Goal: Task Accomplishment & Management: Manage account settings

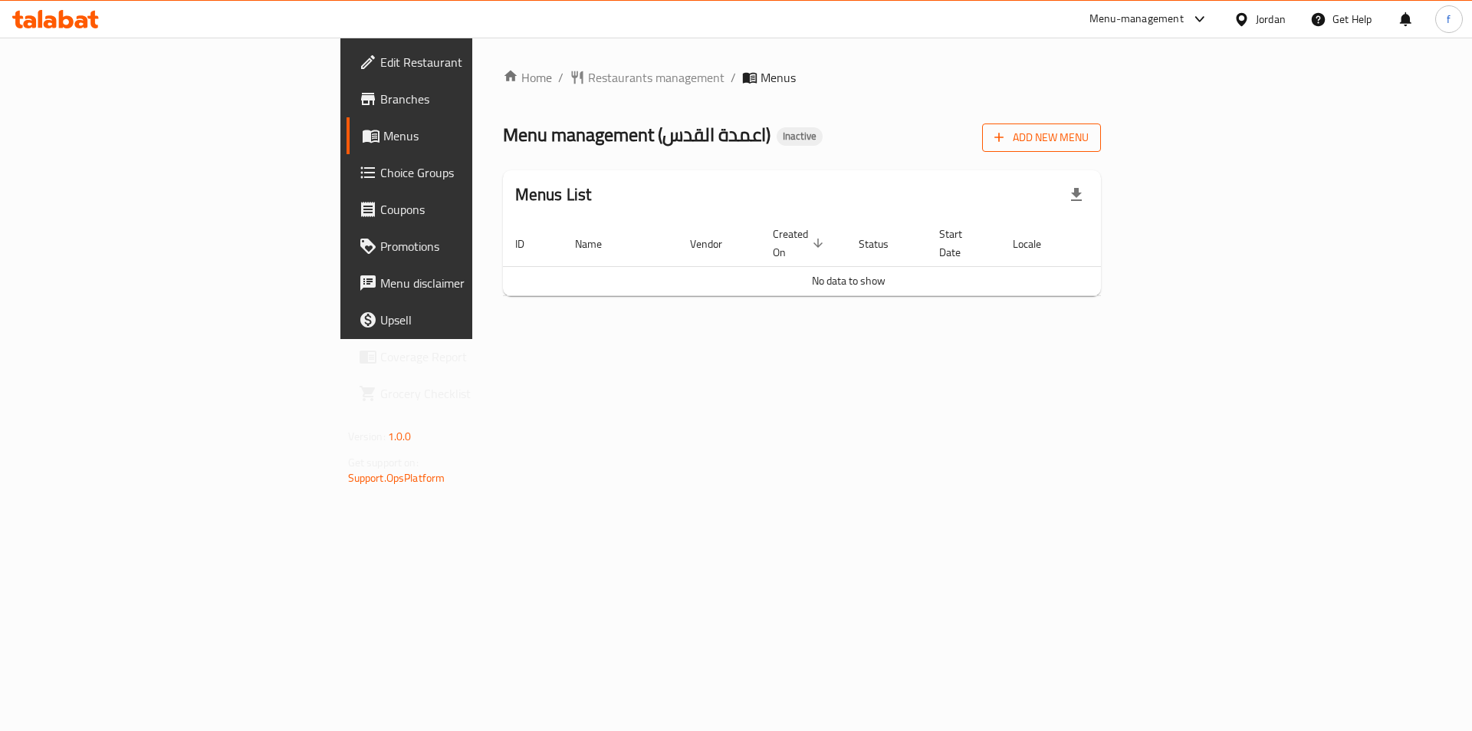
click at [1101, 126] on button "Add New Menu" at bounding box center [1041, 137] width 119 height 28
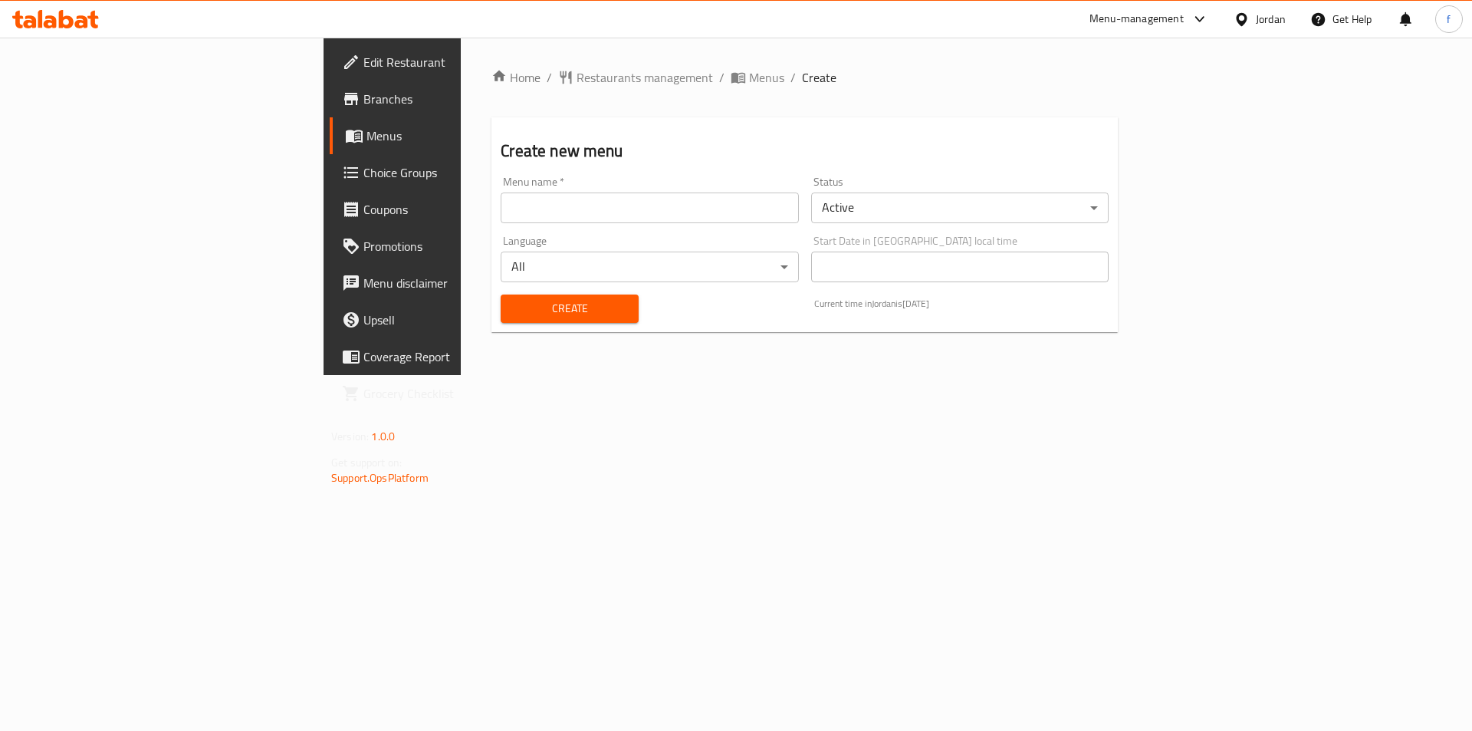
click at [495, 233] on div "Language All ​" at bounding box center [650, 258] width 310 height 59
click at [501, 211] on input "text" at bounding box center [649, 207] width 297 height 31
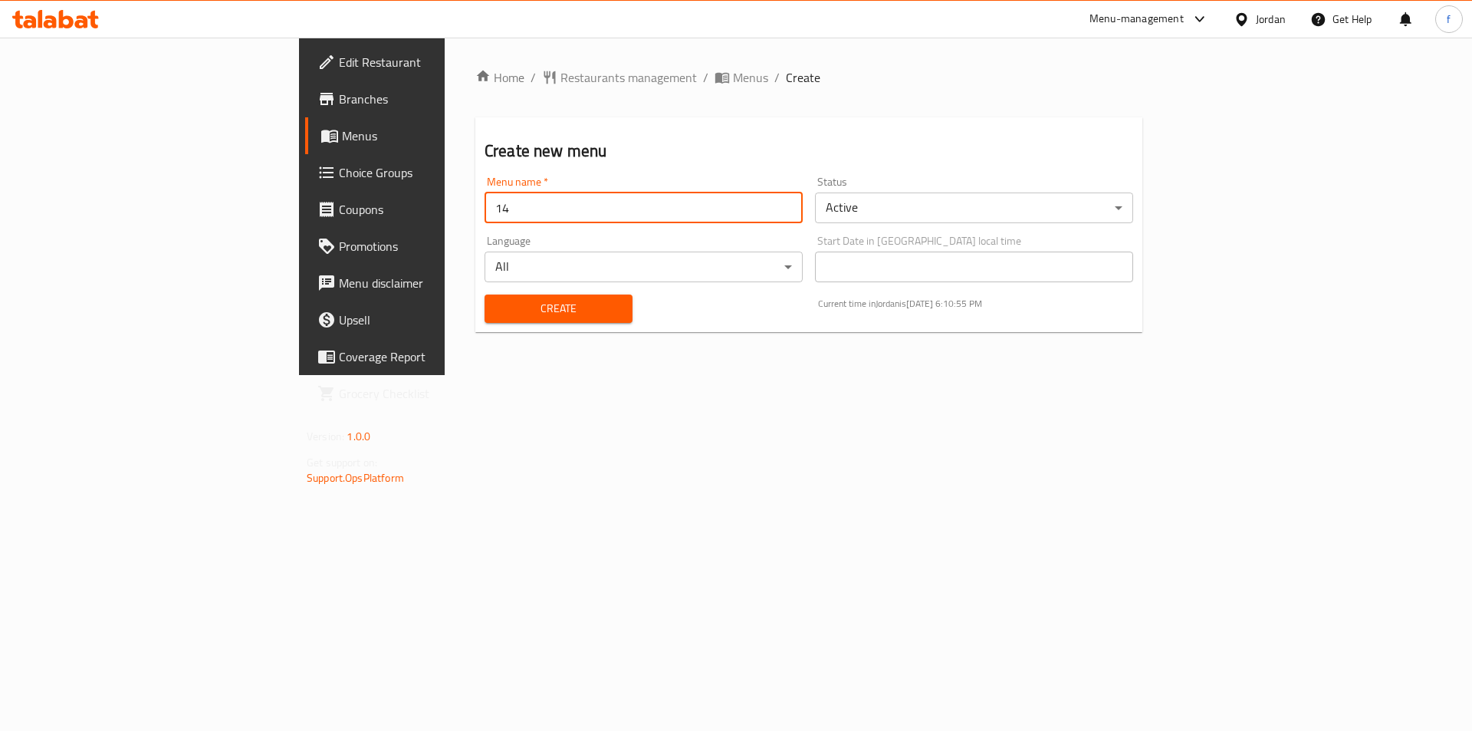
type input "1"
type input "9/14"
click at [485, 321] on button "Create" at bounding box center [559, 308] width 148 height 28
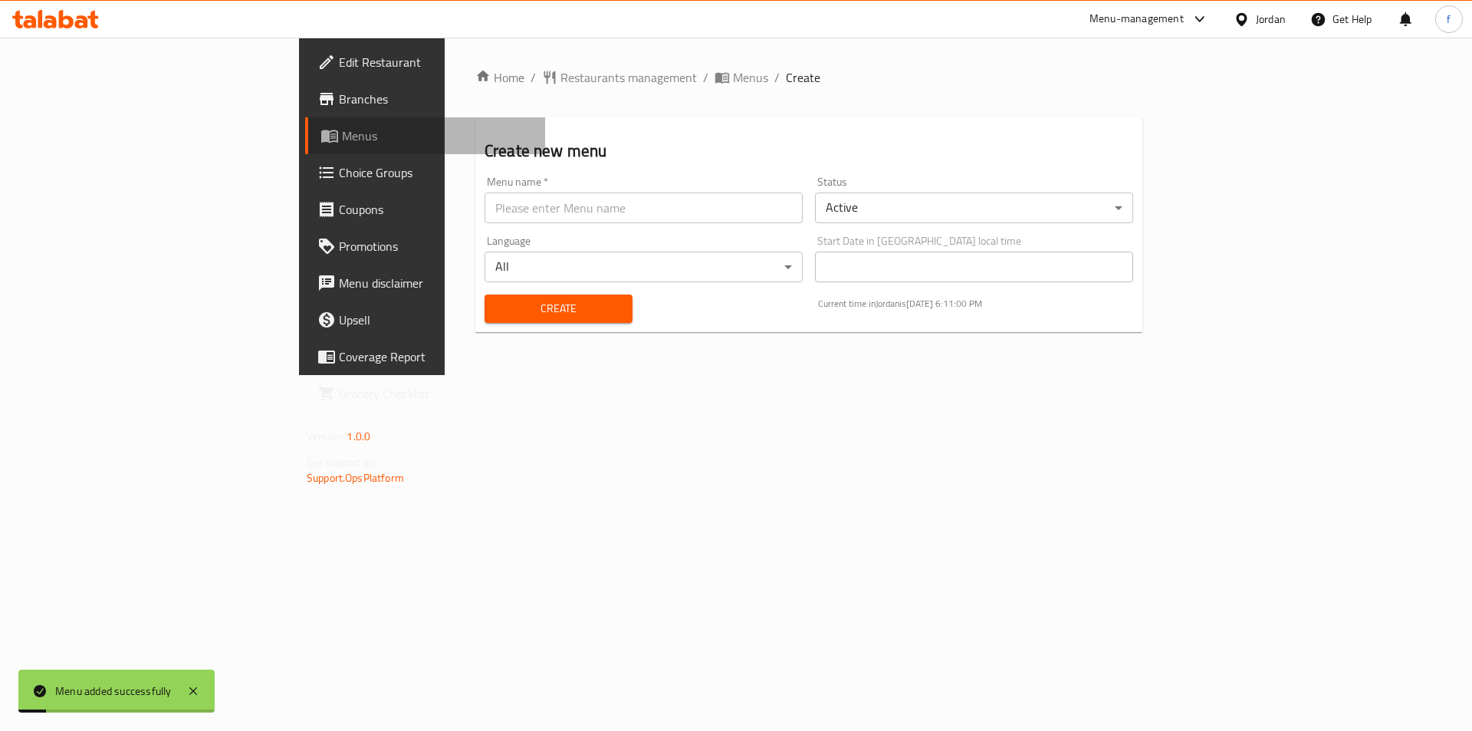
click at [342, 133] on span "Menus" at bounding box center [437, 136] width 191 height 18
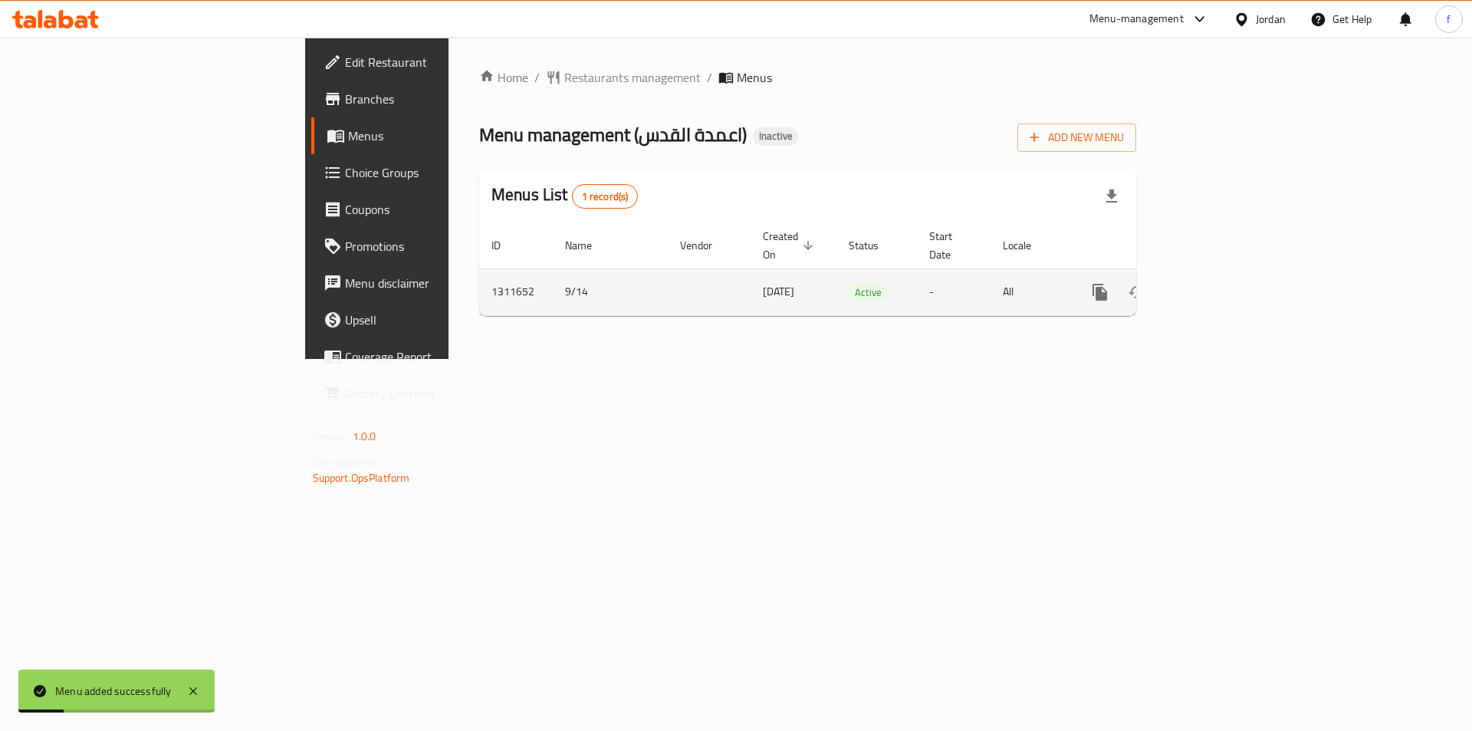
click at [1229, 276] on link "enhanced table" at bounding box center [1210, 292] width 37 height 37
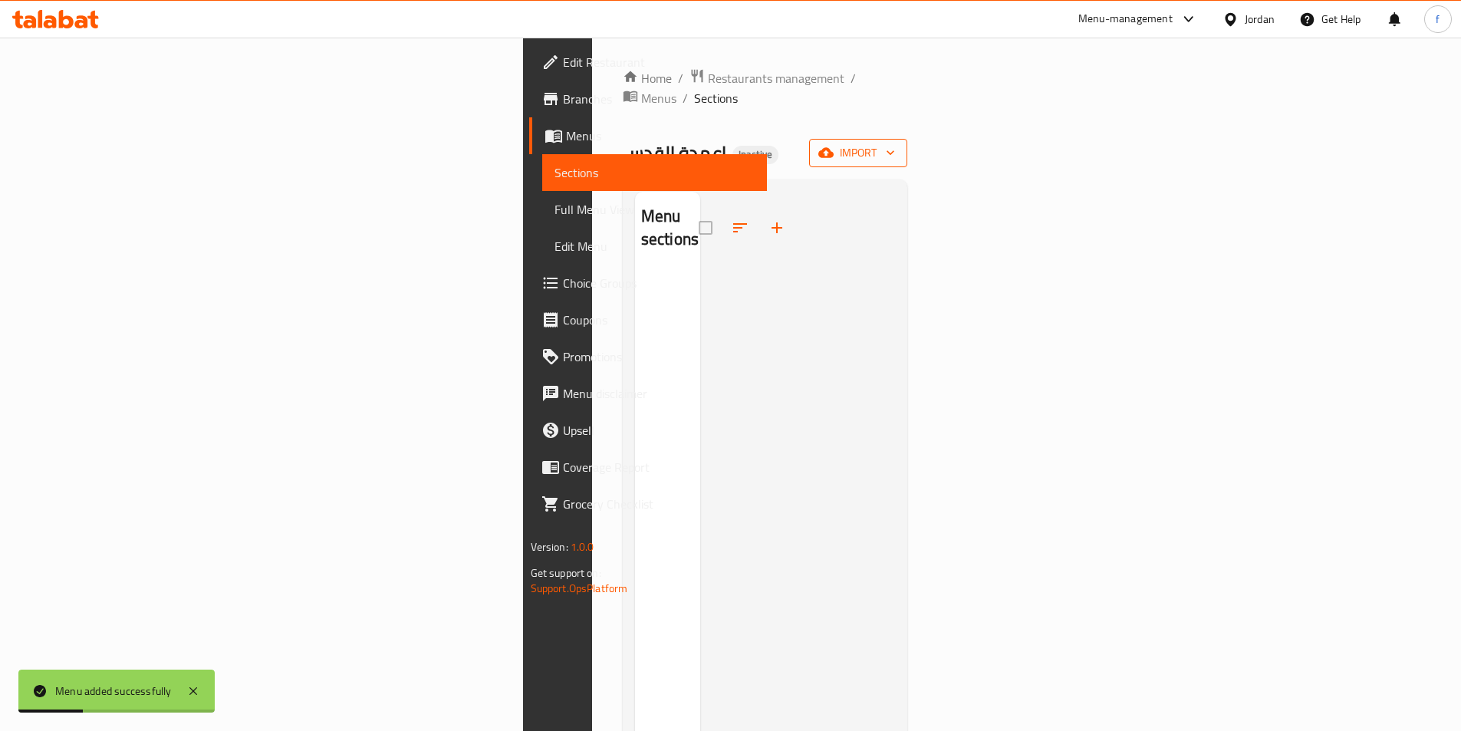
click at [907, 143] on button "import" at bounding box center [858, 153] width 98 height 28
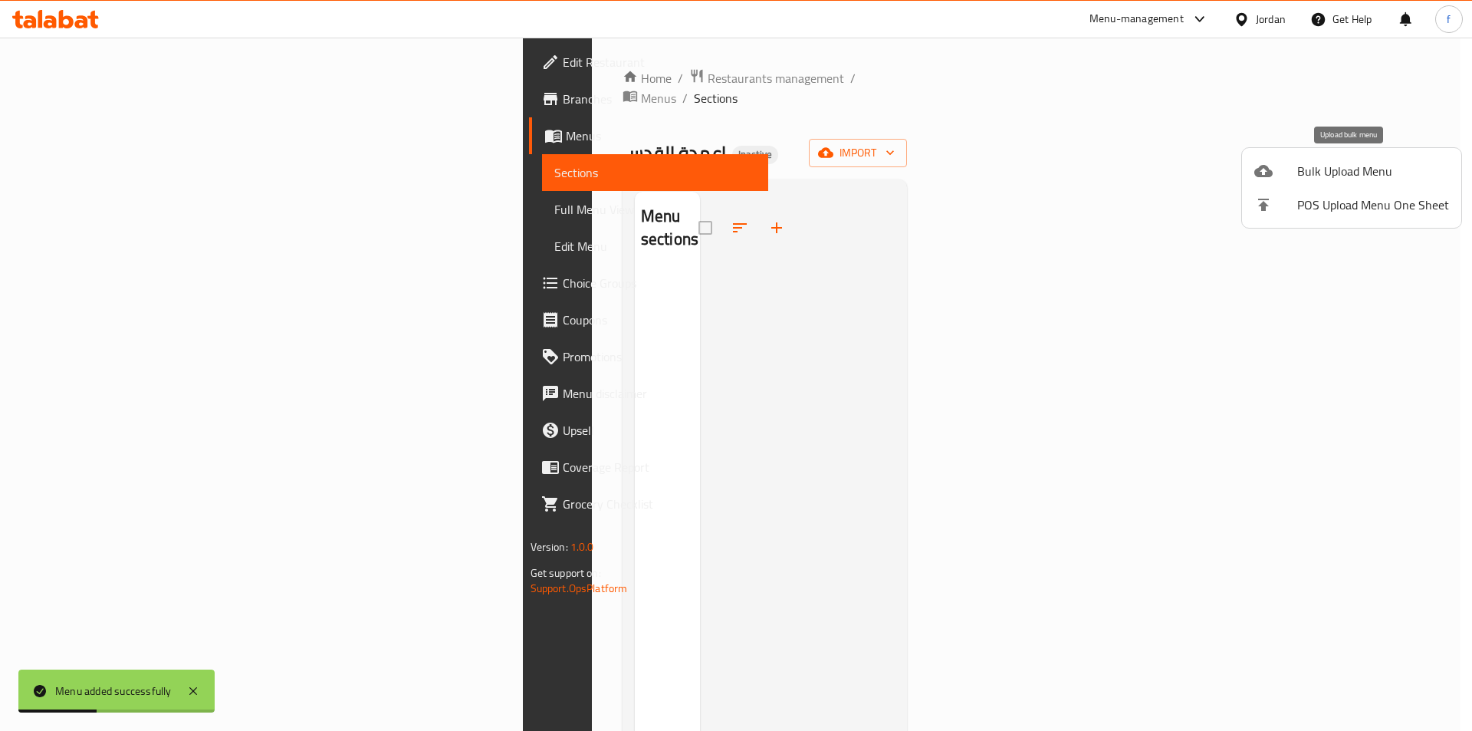
click at [1317, 180] on span "Bulk Upload Menu" at bounding box center [1373, 171] width 152 height 18
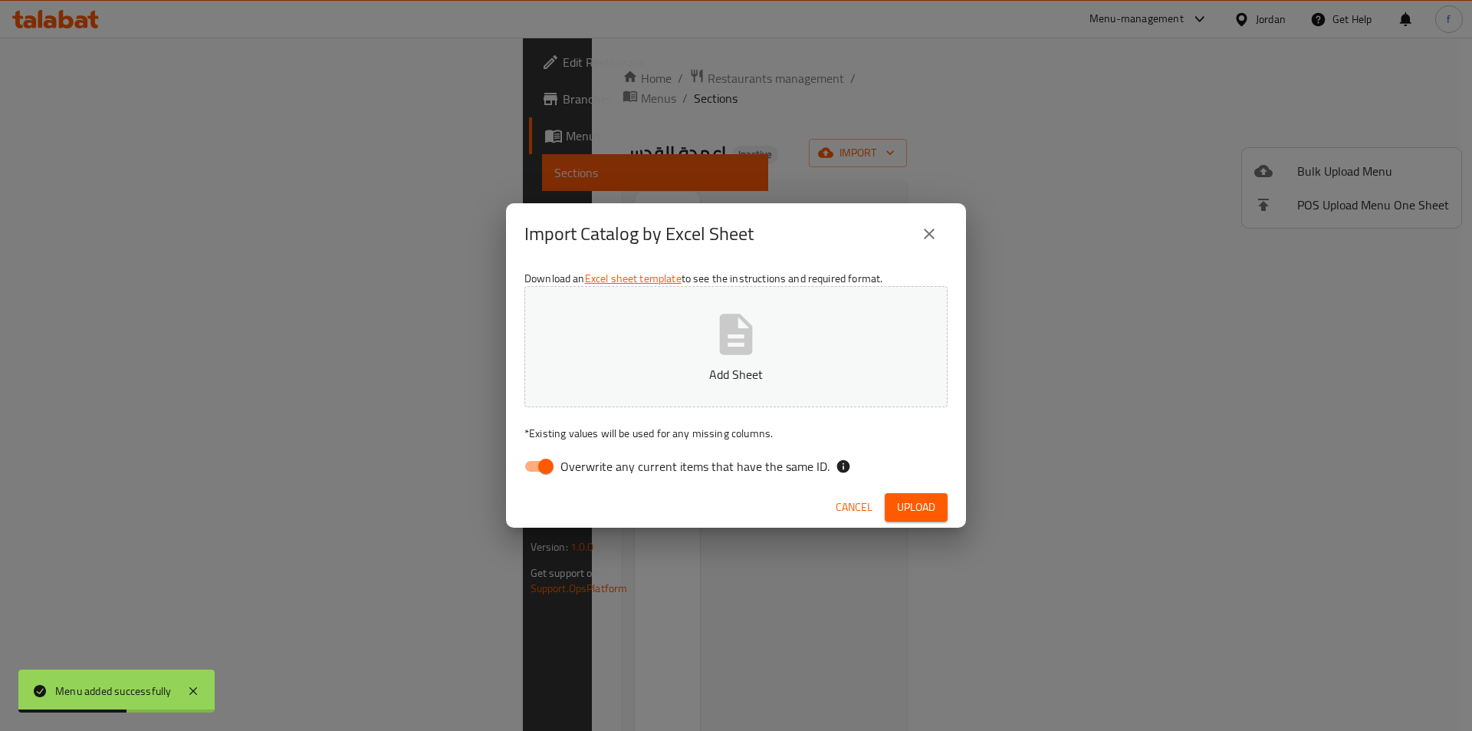
click at [536, 470] on input "Overwrite any current items that have the same ID." at bounding box center [545, 466] width 87 height 29
checkbox input "false"
click at [938, 507] on button "Upload" at bounding box center [916, 507] width 63 height 28
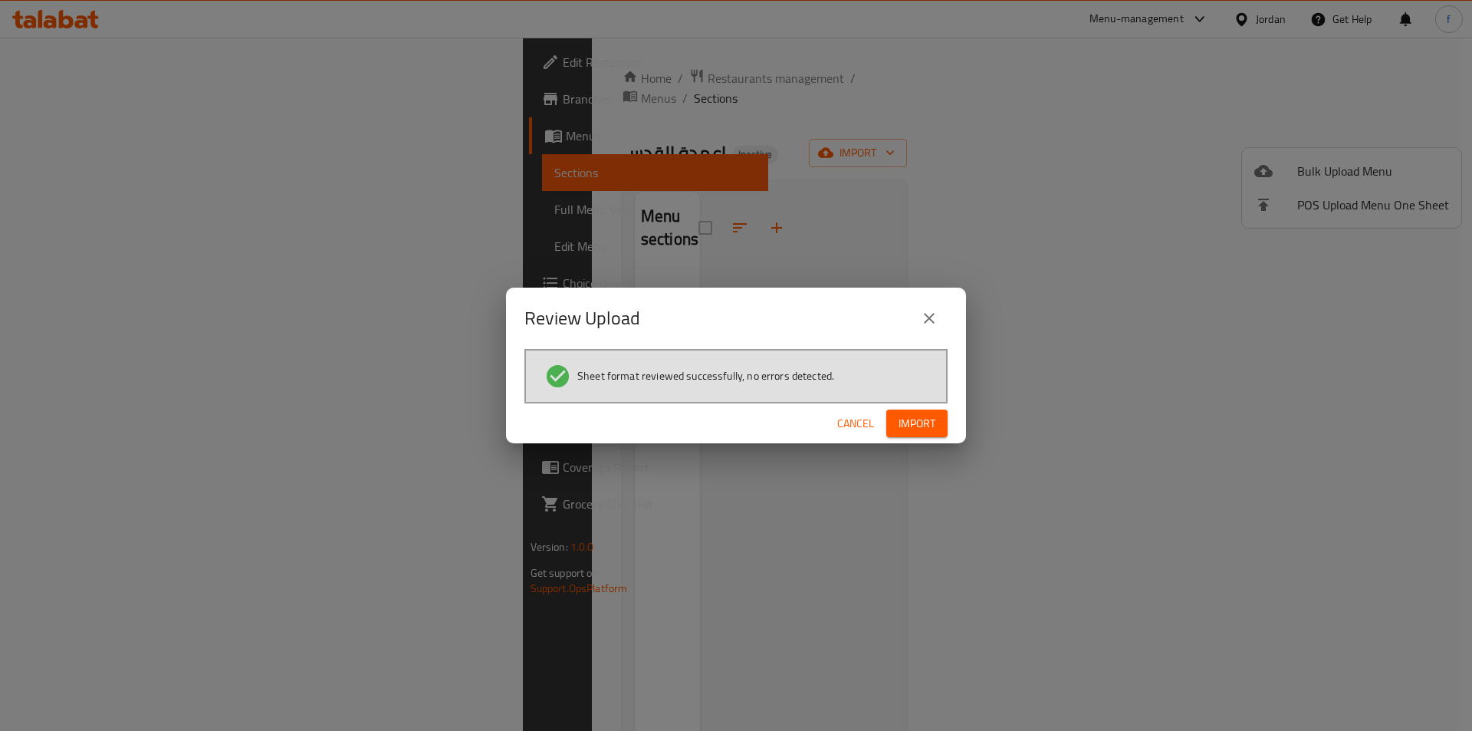
click at [907, 412] on button "Import" at bounding box center [916, 423] width 61 height 28
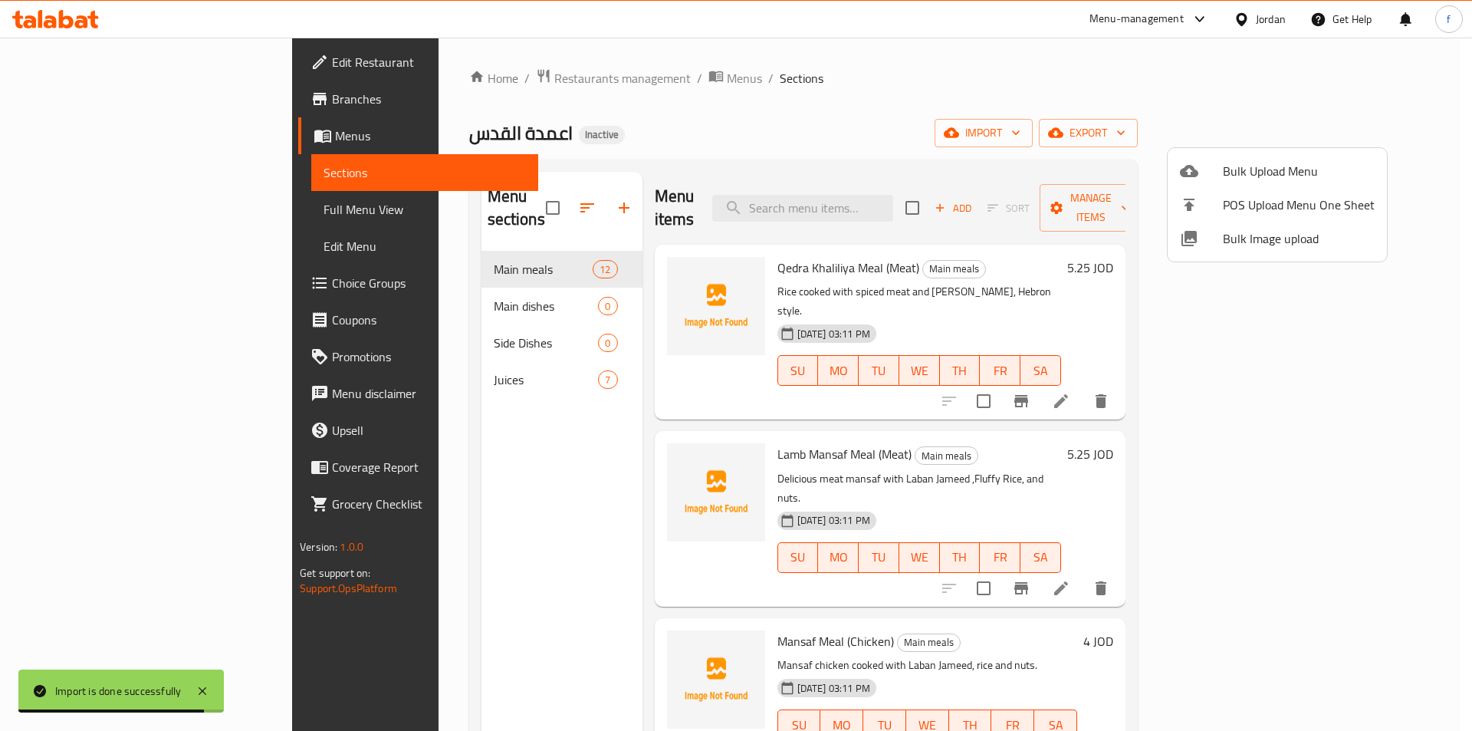
click at [81, 211] on div at bounding box center [736, 365] width 1472 height 731
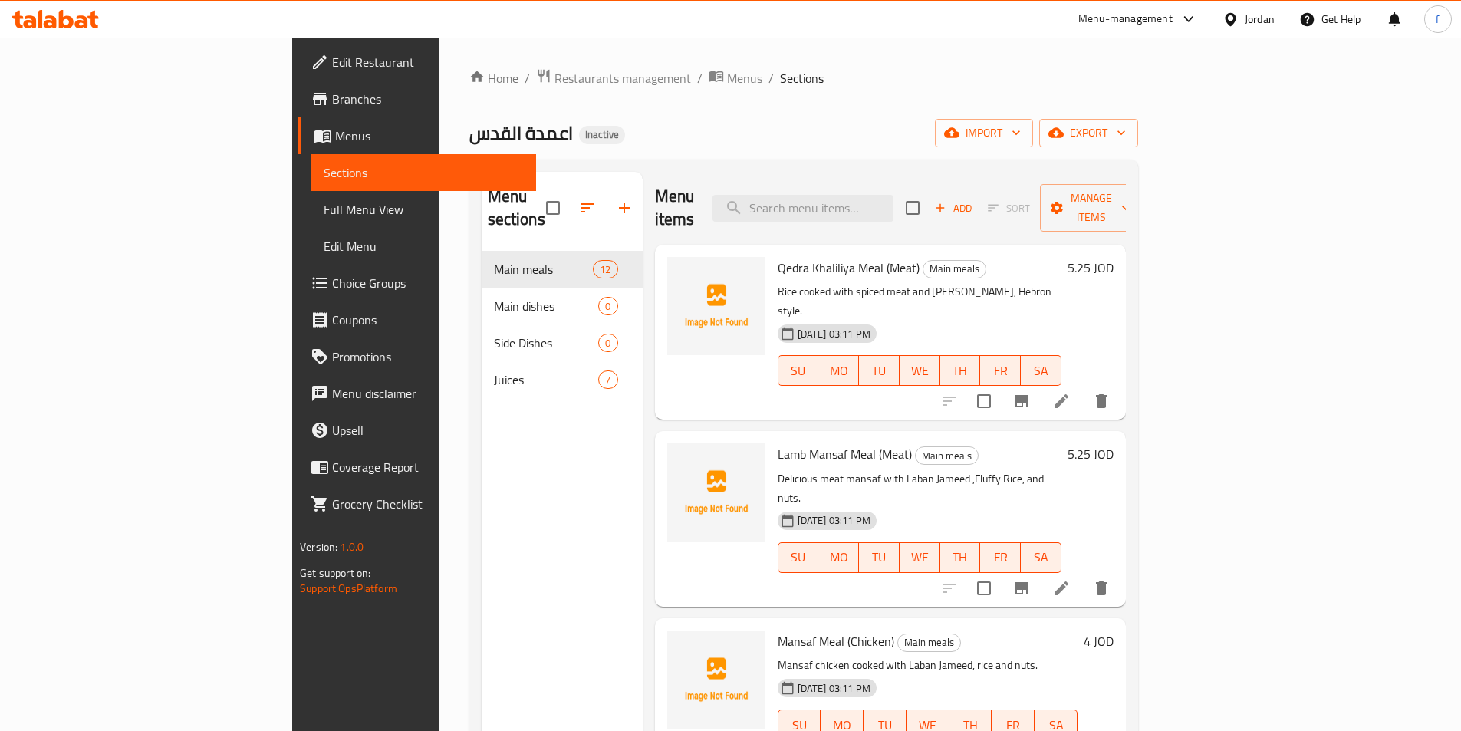
click at [324, 205] on span "Full Menu View" at bounding box center [424, 209] width 200 height 18
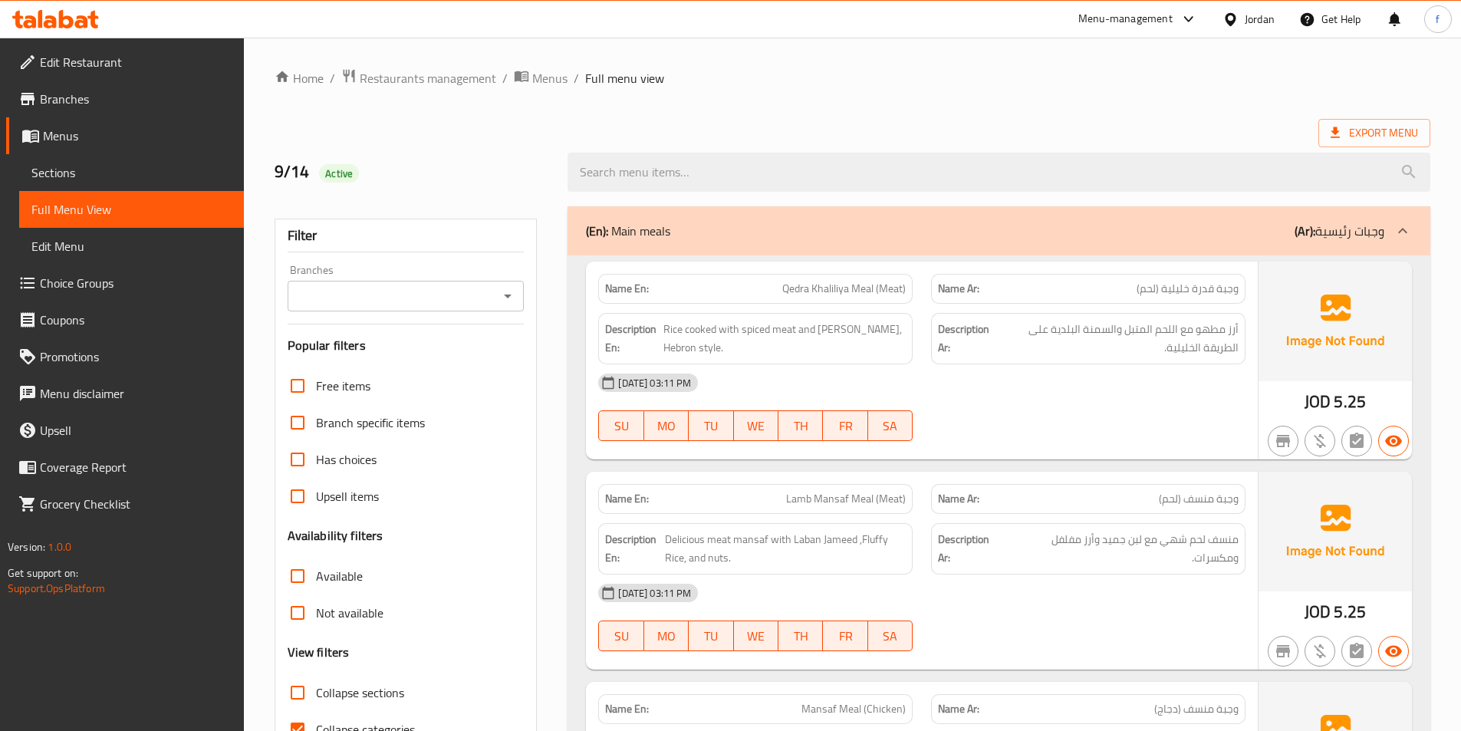
click at [869, 284] on span "Qedra Khaliliya Meal (Meat)" at bounding box center [843, 289] width 123 height 16
click at [781, 289] on p "Name En: Qedra Khaliliya Meal (Meat)" at bounding box center [755, 289] width 301 height 16
click at [823, 286] on span "Qedra Khaliliya Meal (Meat)" at bounding box center [843, 289] width 123 height 16
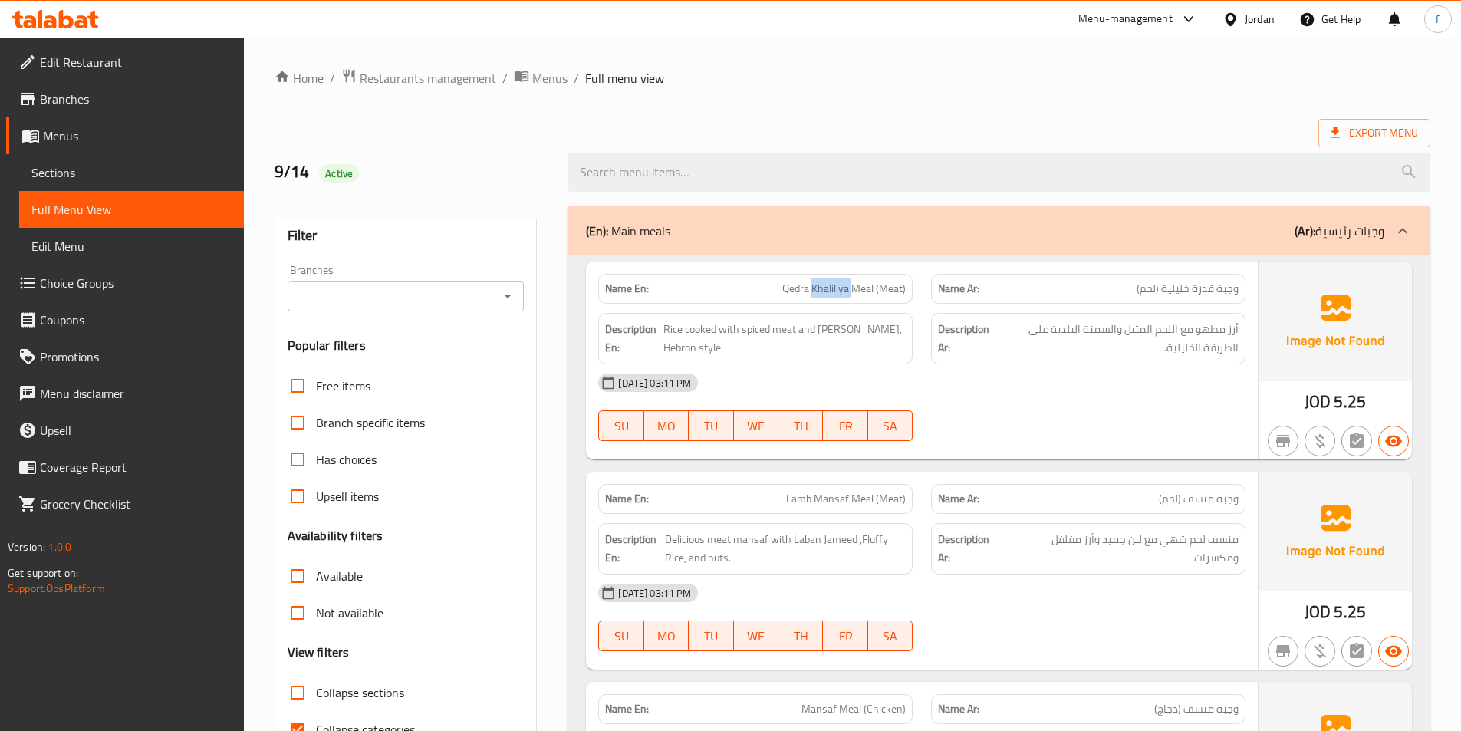
click at [823, 286] on span "Qedra Khaliliya Meal (Meat)" at bounding box center [843, 289] width 123 height 16
click at [889, 286] on span "Qedra Khaliliya Meal (Meat)" at bounding box center [843, 289] width 123 height 16
click at [672, 326] on span "Rice cooked with spiced meat and [PERSON_NAME], Hebron style." at bounding box center [784, 339] width 242 height 38
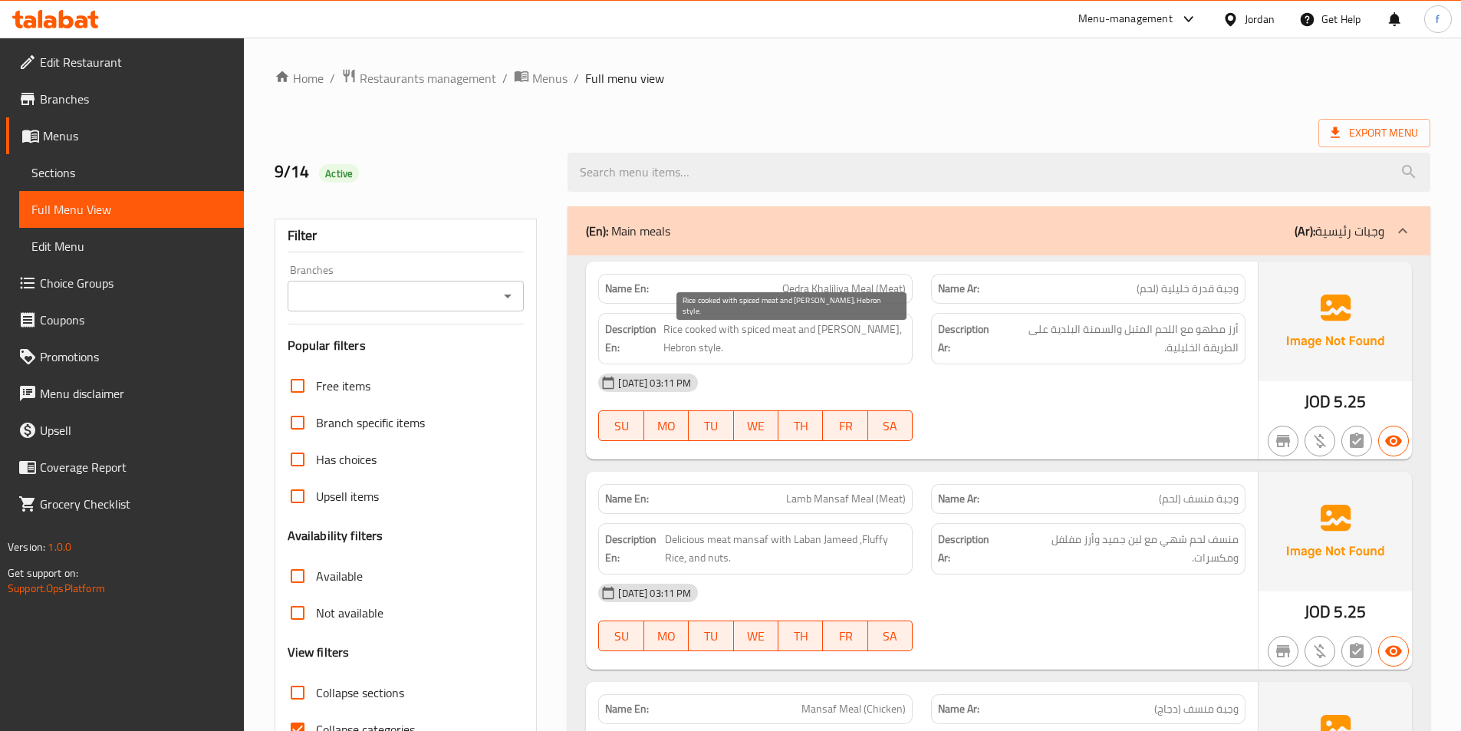
click at [708, 327] on span "Rice cooked with spiced meat and [PERSON_NAME], Hebron style." at bounding box center [784, 339] width 242 height 38
click at [735, 330] on span "Rice cooked with spiced meat and [PERSON_NAME], Hebron style." at bounding box center [784, 339] width 242 height 38
click at [748, 330] on span "Rice cooked with spiced meat and [PERSON_NAME], Hebron style." at bounding box center [784, 339] width 242 height 38
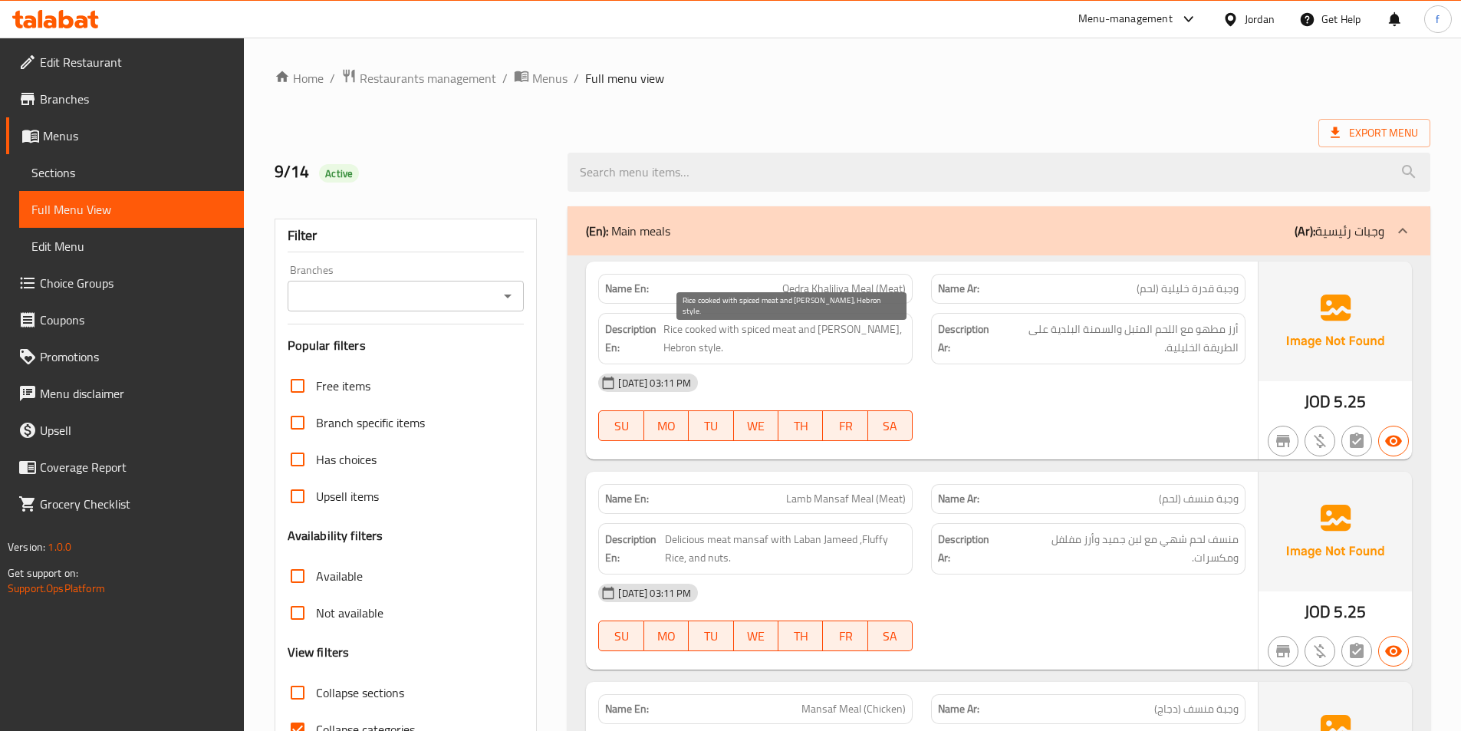
click at [780, 330] on span "Rice cooked with spiced meat and [PERSON_NAME], Hebron style." at bounding box center [784, 339] width 242 height 38
click at [865, 327] on span "Rice cooked with spiced meat and [PERSON_NAME], Hebron style." at bounding box center [784, 339] width 242 height 38
click at [843, 331] on span "Rice cooked with spiced meat and [PERSON_NAME], Hebron style." at bounding box center [784, 339] width 242 height 38
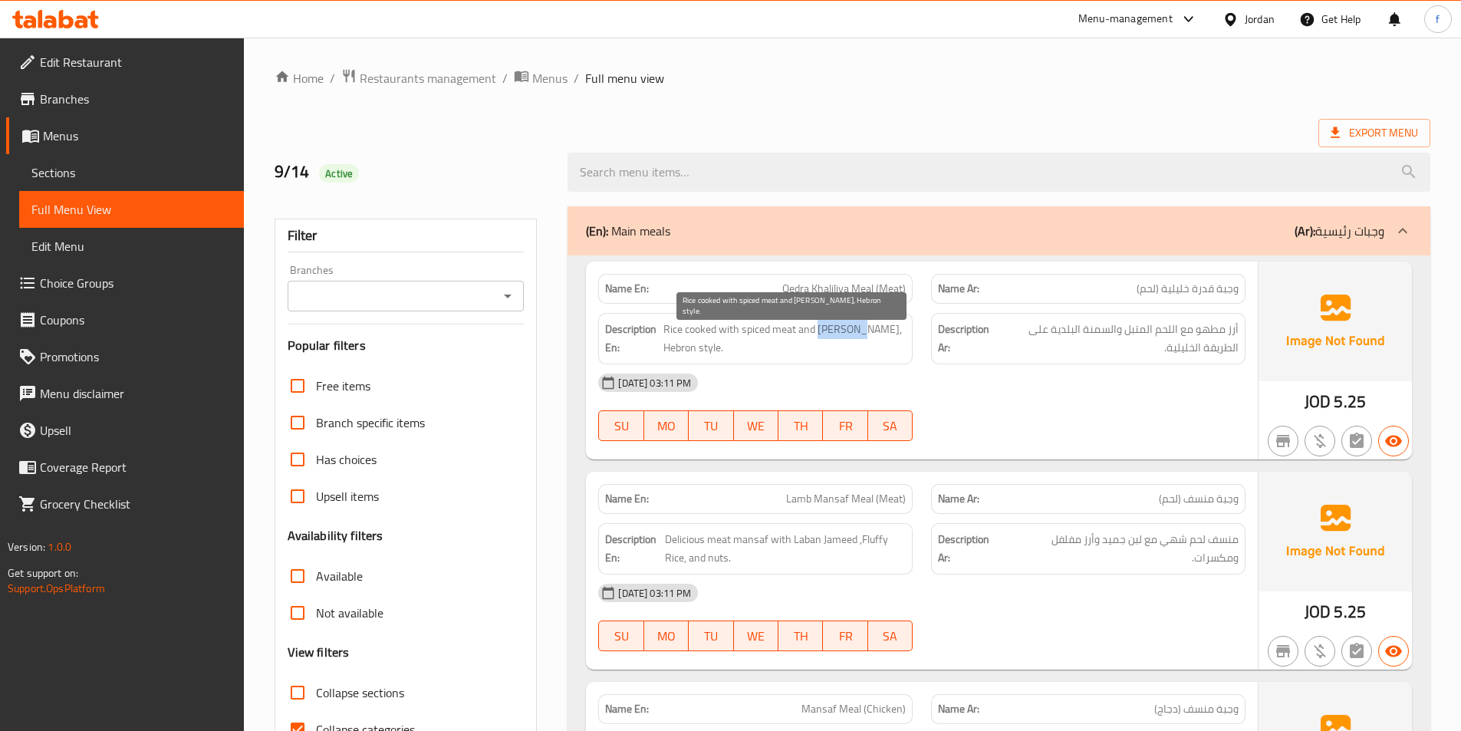
click at [843, 331] on span "Rice cooked with spiced meat and [PERSON_NAME], Hebron style." at bounding box center [784, 339] width 242 height 38
click at [877, 330] on span "Rice cooked with spiced meat and [PERSON_NAME], Hebron style." at bounding box center [784, 339] width 242 height 38
click at [926, 330] on div "Description Ar: أرز مطهو مع اللحم المتبل والسمنة البلدية على الطريقة الخليلية." at bounding box center [1088, 339] width 333 height 70
click at [691, 345] on span "Rice cooked with spiced meat and [PERSON_NAME], Hebron style." at bounding box center [784, 339] width 242 height 38
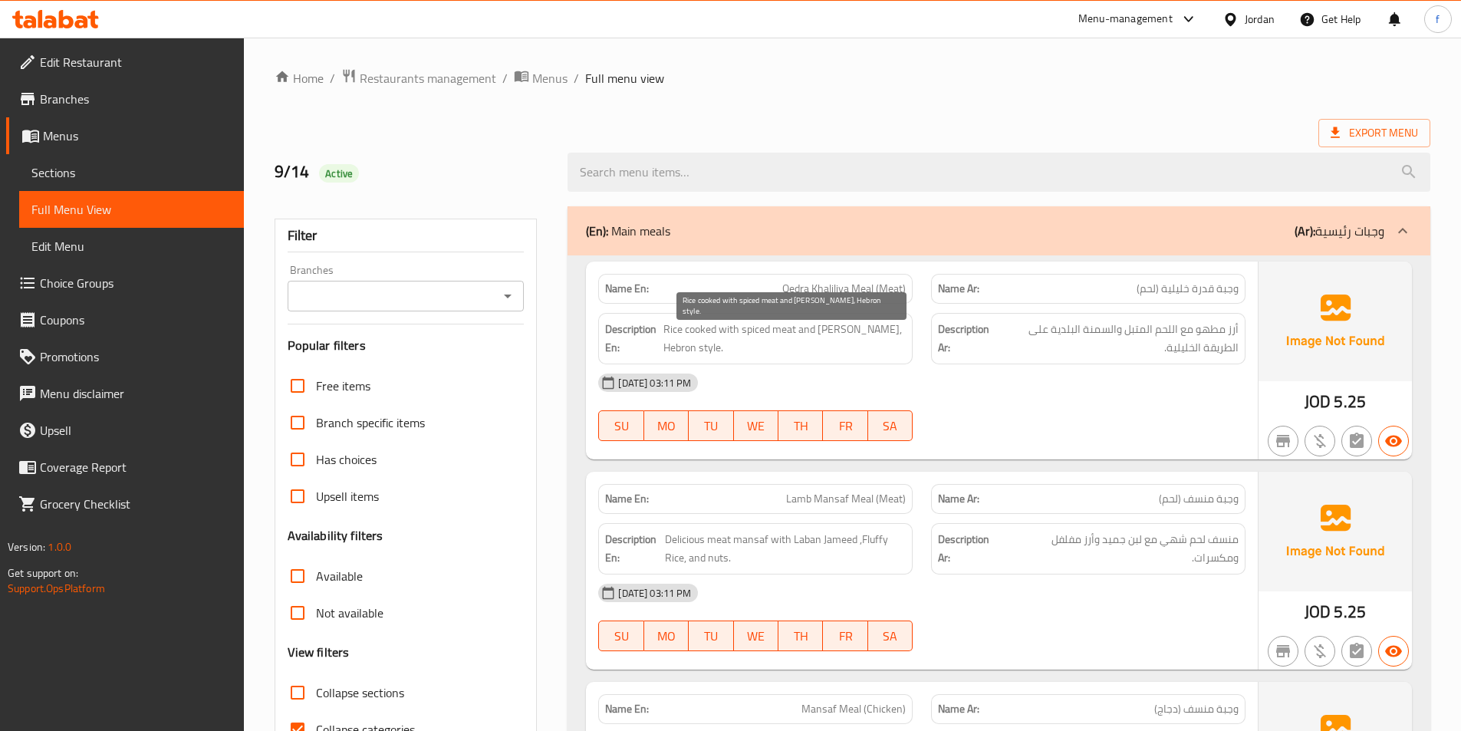
click at [713, 342] on span "Rice cooked with spiced meat and [PERSON_NAME], Hebron style." at bounding box center [784, 339] width 242 height 38
click at [864, 297] on span "Qedra Khaliliya Meal (Meat)" at bounding box center [843, 289] width 123 height 16
copy span "Qedra Khaliliya Meal (Meat)"
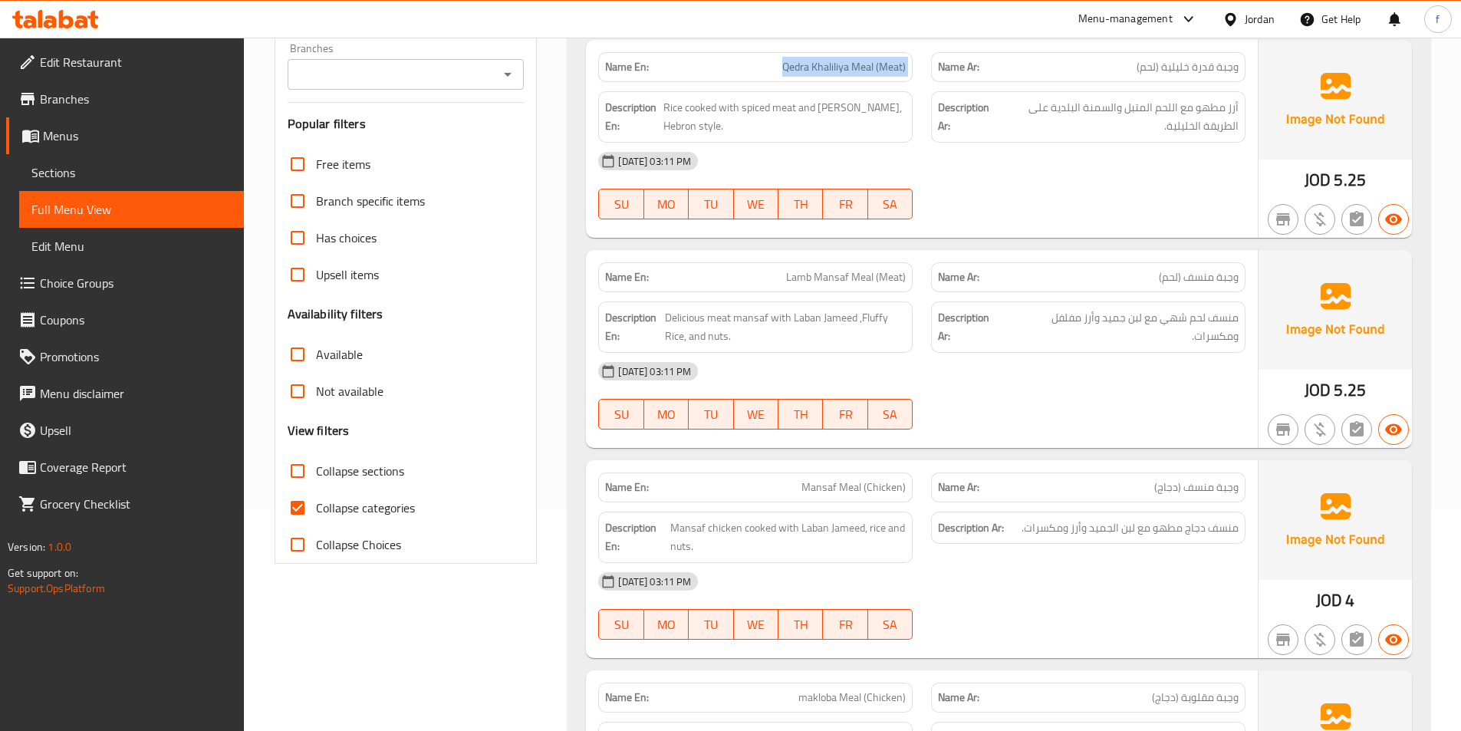
scroll to position [230, 0]
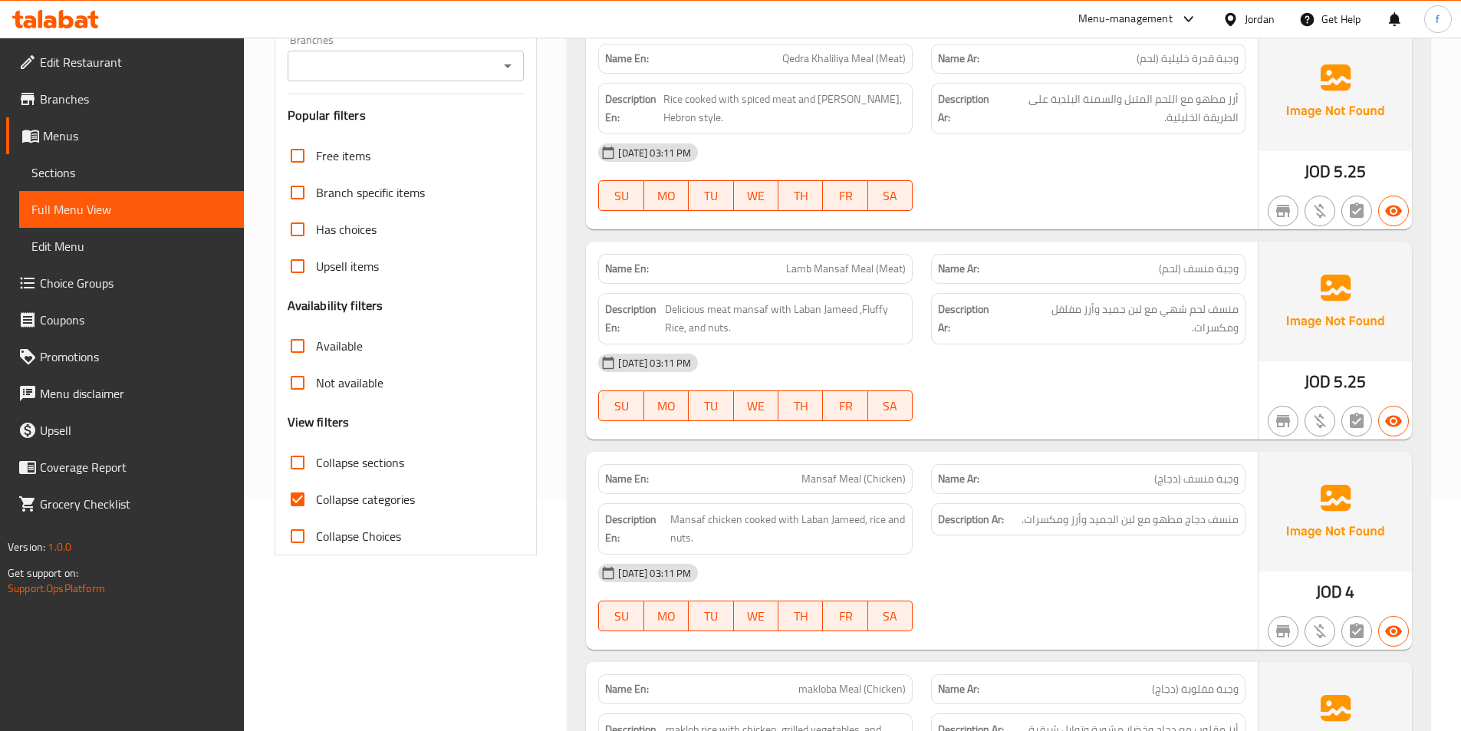
click at [867, 268] on span "Lamb Mansaf Meal (Meat)" at bounding box center [846, 269] width 120 height 16
click at [808, 268] on span "Lamb Mansaf Meal (Meat)" at bounding box center [846, 269] width 120 height 16
click at [790, 268] on span "Lamb Mansaf Meal (Meat)" at bounding box center [846, 269] width 120 height 16
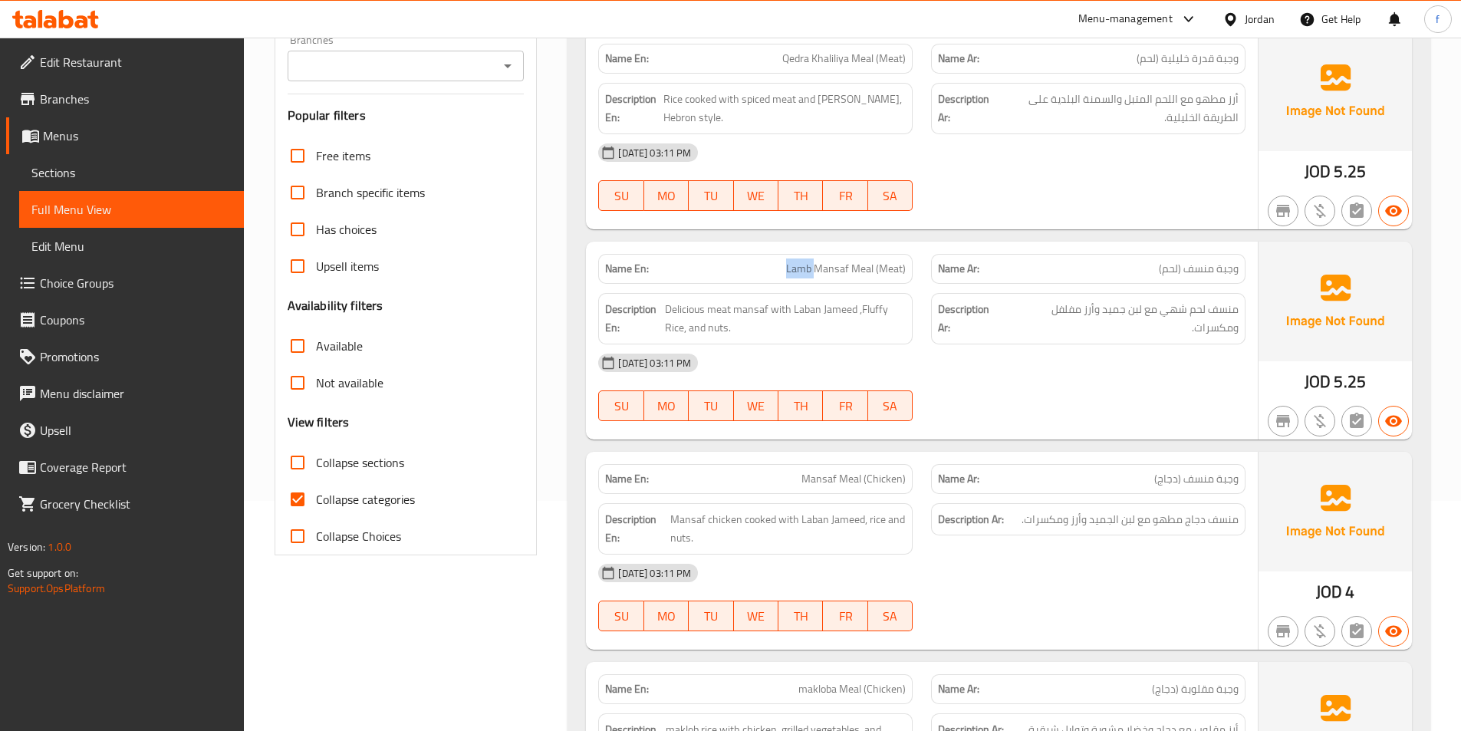
click at [790, 268] on span "Lamb Mansaf Meal (Meat)" at bounding box center [846, 269] width 120 height 16
click at [825, 268] on span "Lamb Mansaf Meal (Meat)" at bounding box center [846, 269] width 120 height 16
click at [905, 276] on span "Lamb Mansaf Meal (Meat)" at bounding box center [846, 269] width 120 height 16
click at [819, 272] on span "Lamb Mansaf Meal (Meat)" at bounding box center [846, 269] width 120 height 16
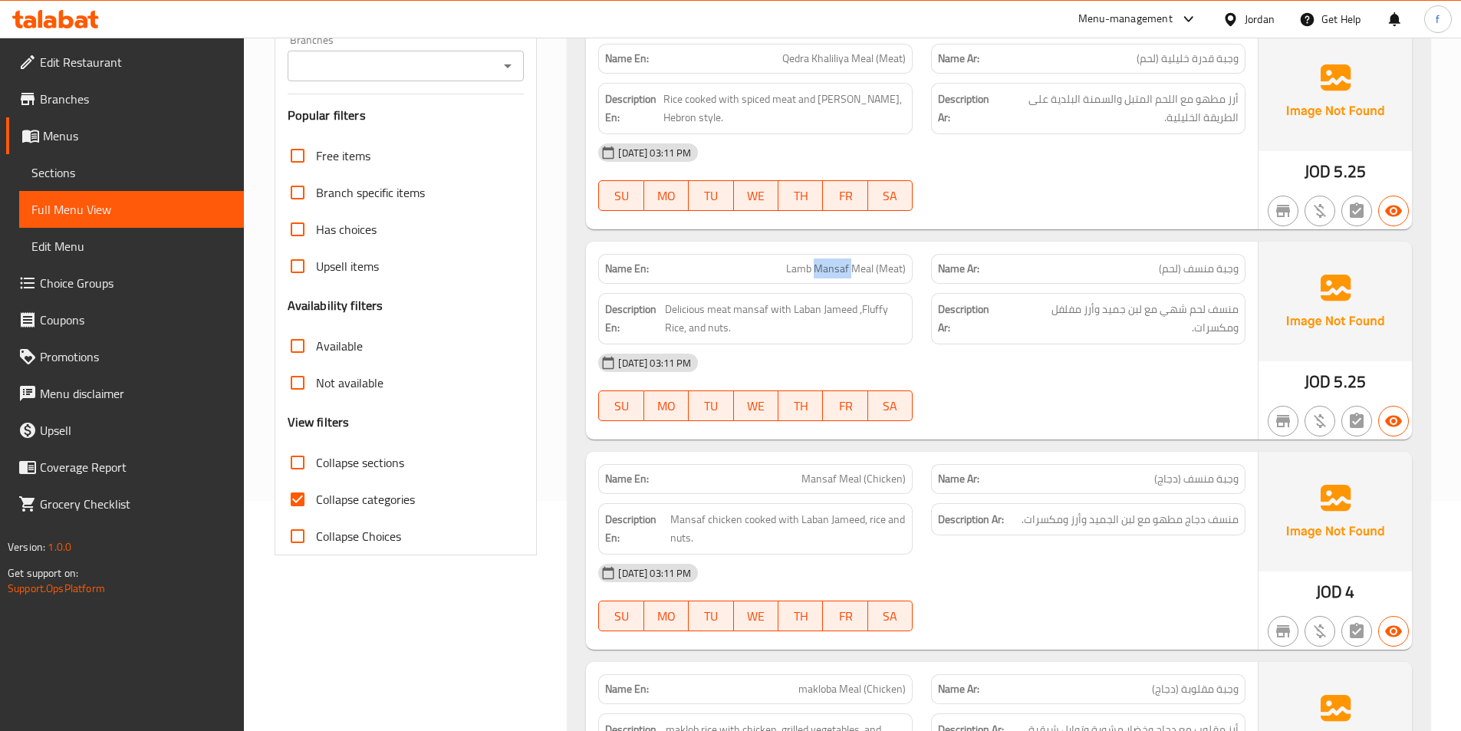
click at [819, 272] on span "Lamb Mansaf Meal (Meat)" at bounding box center [846, 269] width 120 height 16
copy span "Lamb Mansaf Meal (Meat)"
click at [744, 310] on span "Delicious meat mansaf with Laban Jameed ,Fluffy Rice, and nuts." at bounding box center [785, 319] width 241 height 38
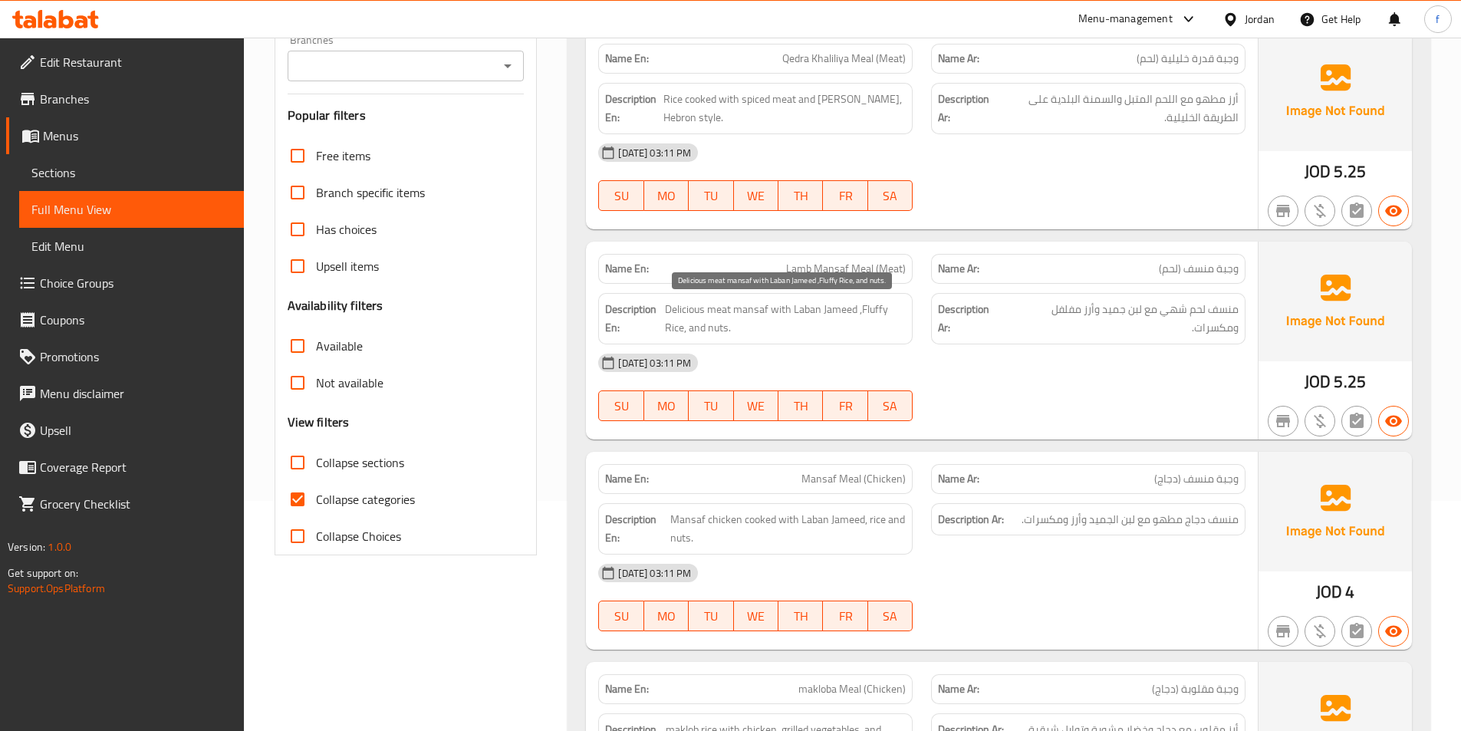
click at [719, 300] on span "Delicious meat mansaf with Laban Jameed ,Fluffy Rice, and nuts." at bounding box center [785, 319] width 241 height 38
click at [679, 301] on span "Delicious meat mansaf with Laban Jameed ,Fluffy Rice, and nuts." at bounding box center [785, 319] width 241 height 38
click at [762, 308] on span "Delicious meat mansaf with Laban Jameed ,Fluffy Rice, and nuts." at bounding box center [785, 319] width 241 height 38
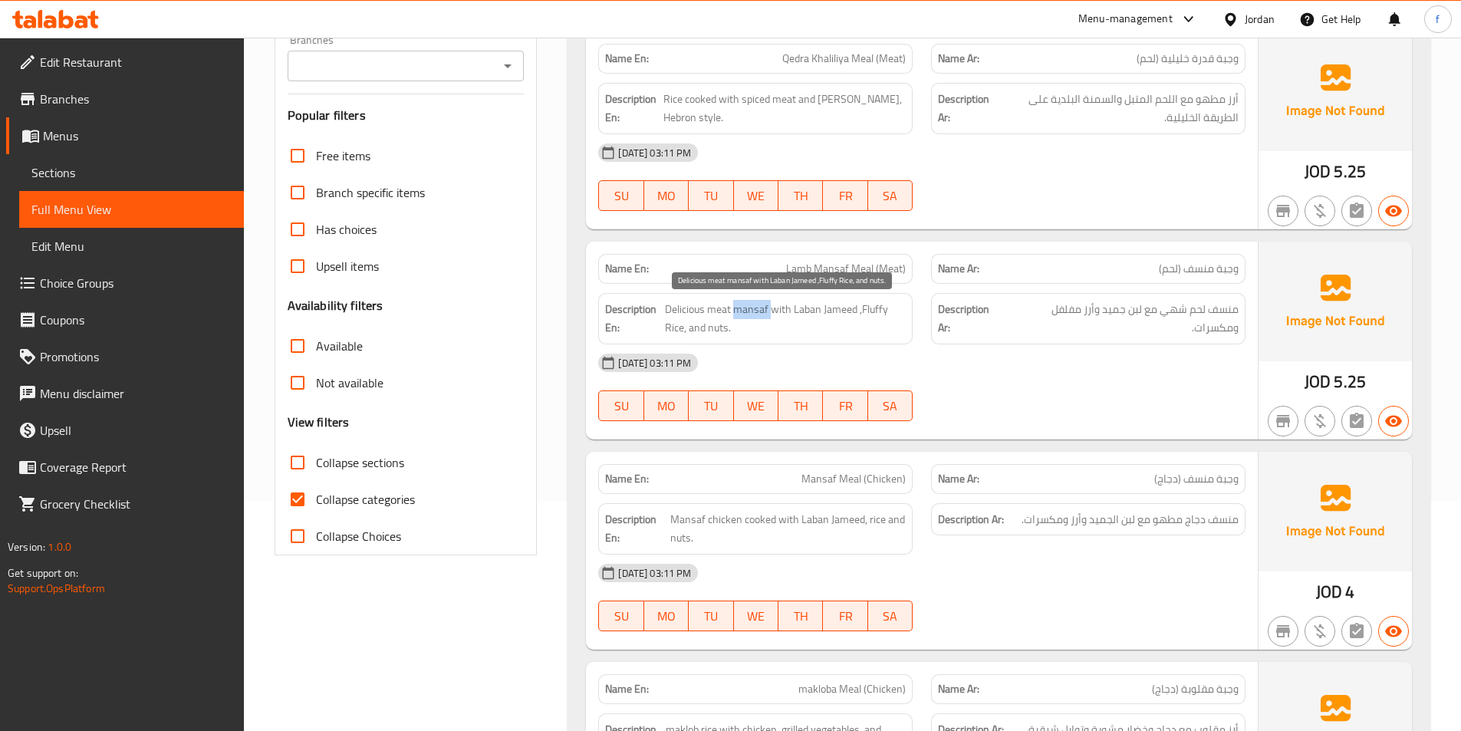
click at [762, 308] on span "Delicious meat mansaf with Laban Jameed ,Fluffy Rice, and nuts." at bounding box center [785, 319] width 241 height 38
click at [789, 302] on span "Delicious meat mansaf with Laban Jameed ,Fluffy Rice, and nuts." at bounding box center [785, 319] width 241 height 38
click at [820, 306] on span "Delicious meat mansaf with Laban Jameed ,Fluffy Rice, and nuts." at bounding box center [785, 319] width 241 height 38
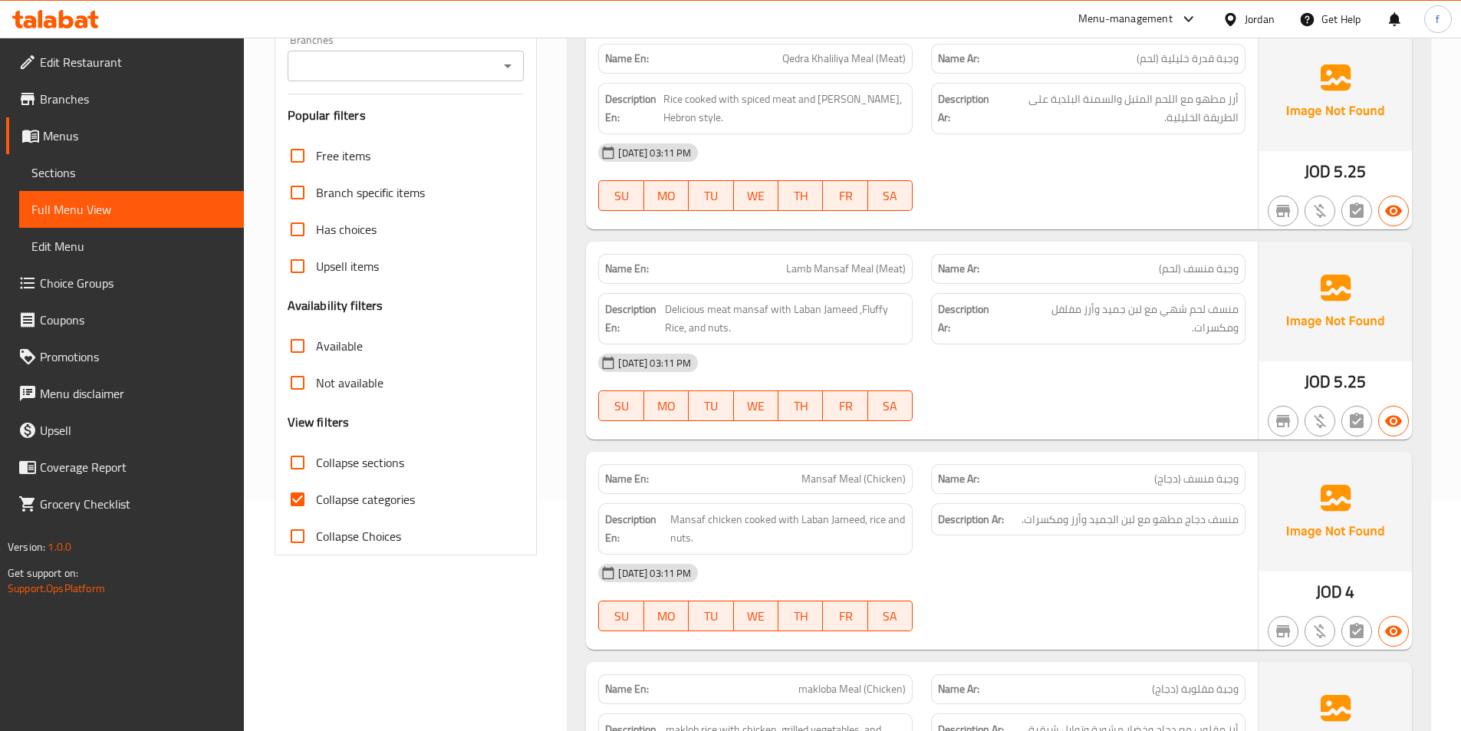
click at [659, 327] on strong "Description En:" at bounding box center [633, 319] width 57 height 38
click at [884, 312] on span "Delicious meat mansaf with Laban Jameed ,Fluffy Rice, and nuts." at bounding box center [785, 319] width 241 height 38
click at [710, 325] on span "Delicious meat mansaf with Laban Jameed ,Fluffy Rice, and nuts." at bounding box center [785, 319] width 241 height 38
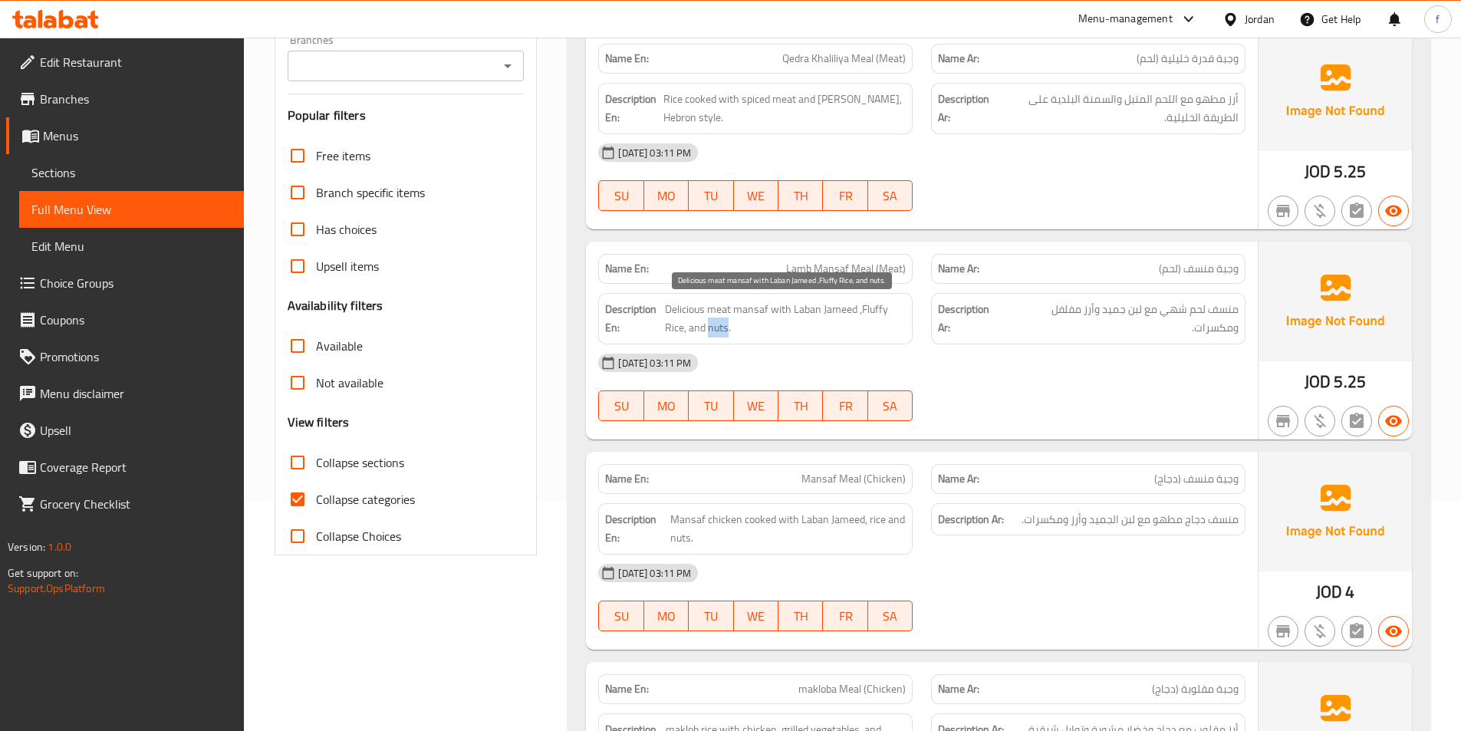
click at [710, 325] on span "Delicious meat mansaf with Laban Jameed ,Fluffy Rice, and nuts." at bounding box center [785, 319] width 241 height 38
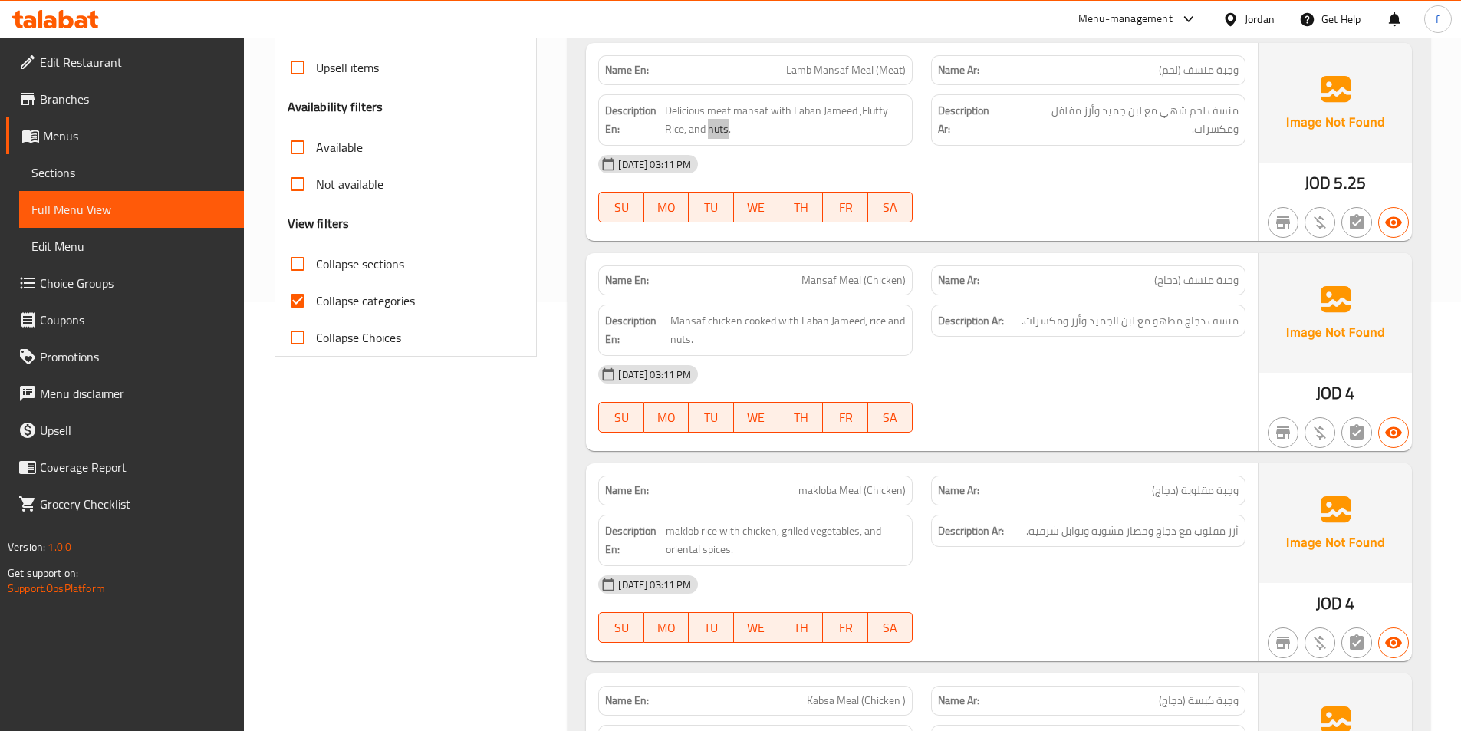
scroll to position [460, 0]
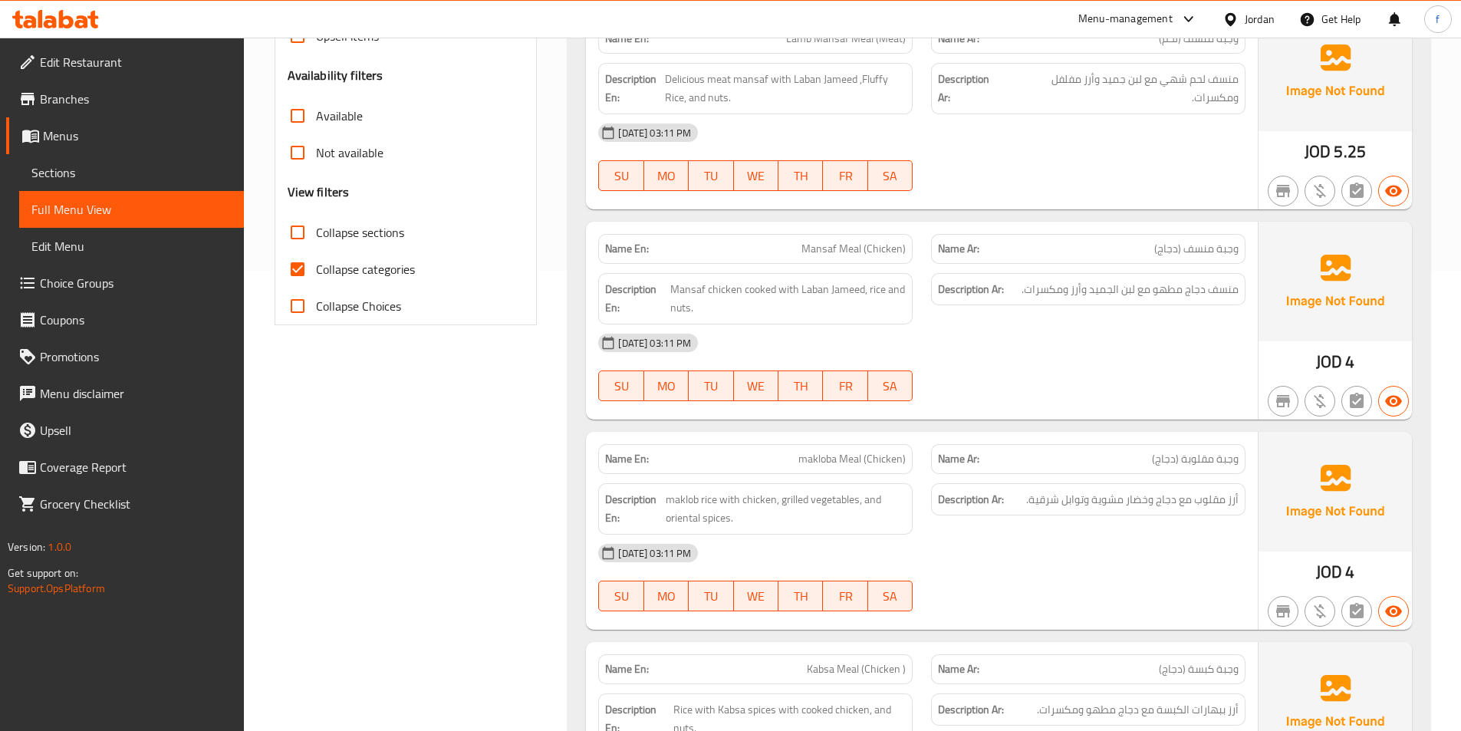
click at [856, 249] on span "Mansaf Meal (Chicken)" at bounding box center [853, 249] width 104 height 16
click at [830, 244] on span "Mansaf Meal (Chicken)" at bounding box center [853, 249] width 104 height 16
click at [897, 245] on span "Mansaf Meal (Chicken)" at bounding box center [853, 249] width 104 height 16
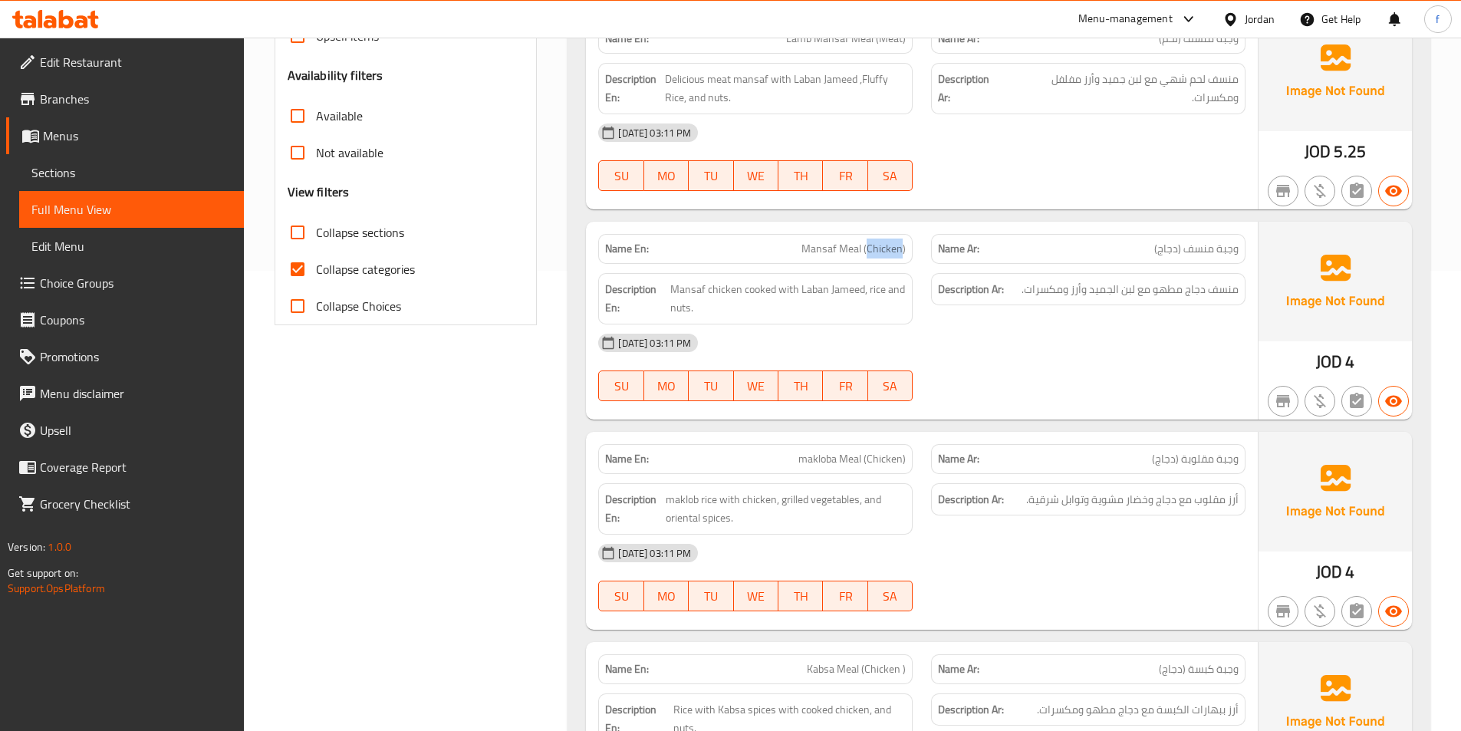
click at [897, 245] on span "Mansaf Meal (Chicken)" at bounding box center [853, 249] width 104 height 16
click at [697, 284] on span "Mansaf chicken cooked with Laban Jameed, rice and nuts." at bounding box center [787, 299] width 235 height 38
click at [728, 284] on span "Mansaf chicken cooked with Laban Jameed, rice and nuts." at bounding box center [787, 299] width 235 height 38
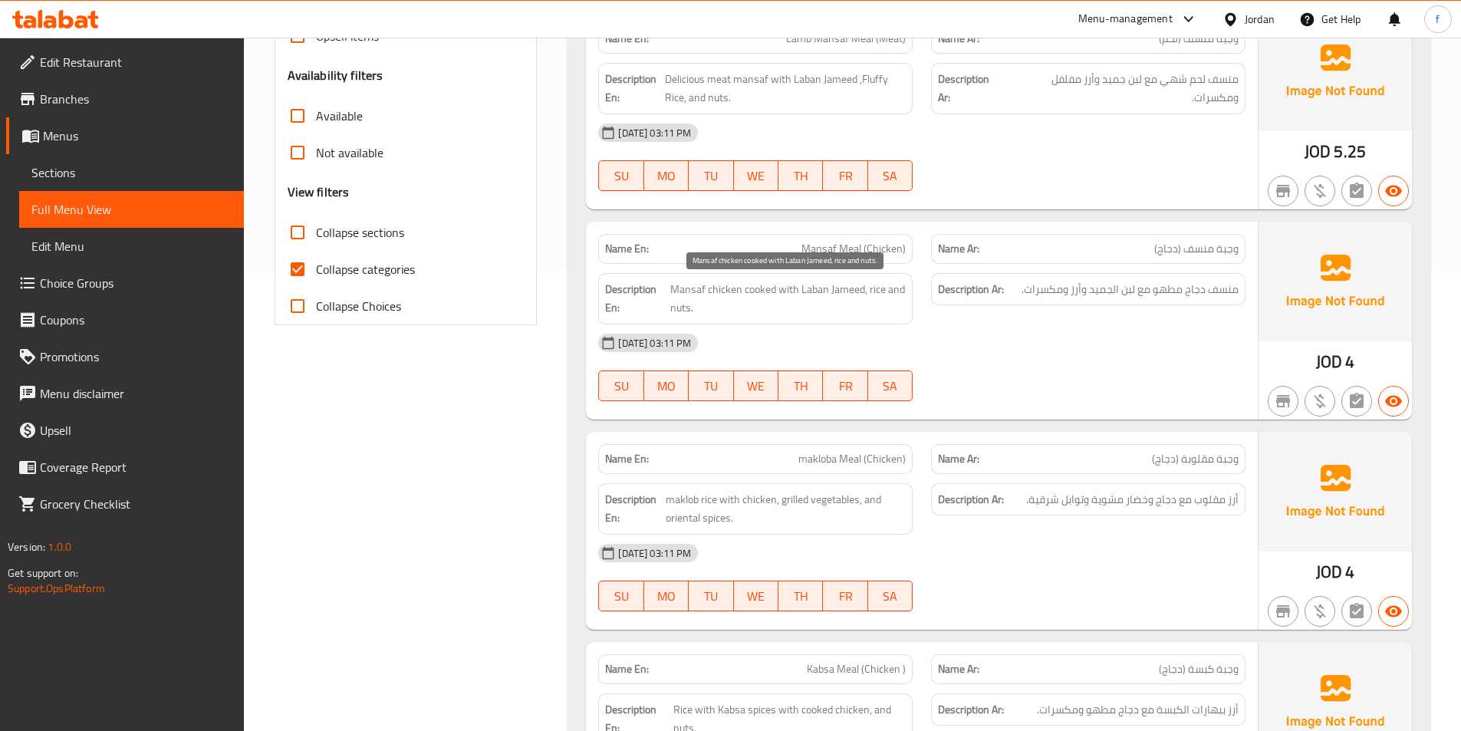
click at [761, 284] on span "Mansaf chicken cooked with Laban Jameed, rice and nuts." at bounding box center [787, 299] width 235 height 38
click at [816, 283] on span "Mansaf chicken cooked with Laban Jameed, rice and nuts." at bounding box center [787, 299] width 235 height 38
click at [838, 278] on div "Description En: Mansaf chicken cooked with Laban Jameed, rice and nuts." at bounding box center [755, 298] width 314 height 51
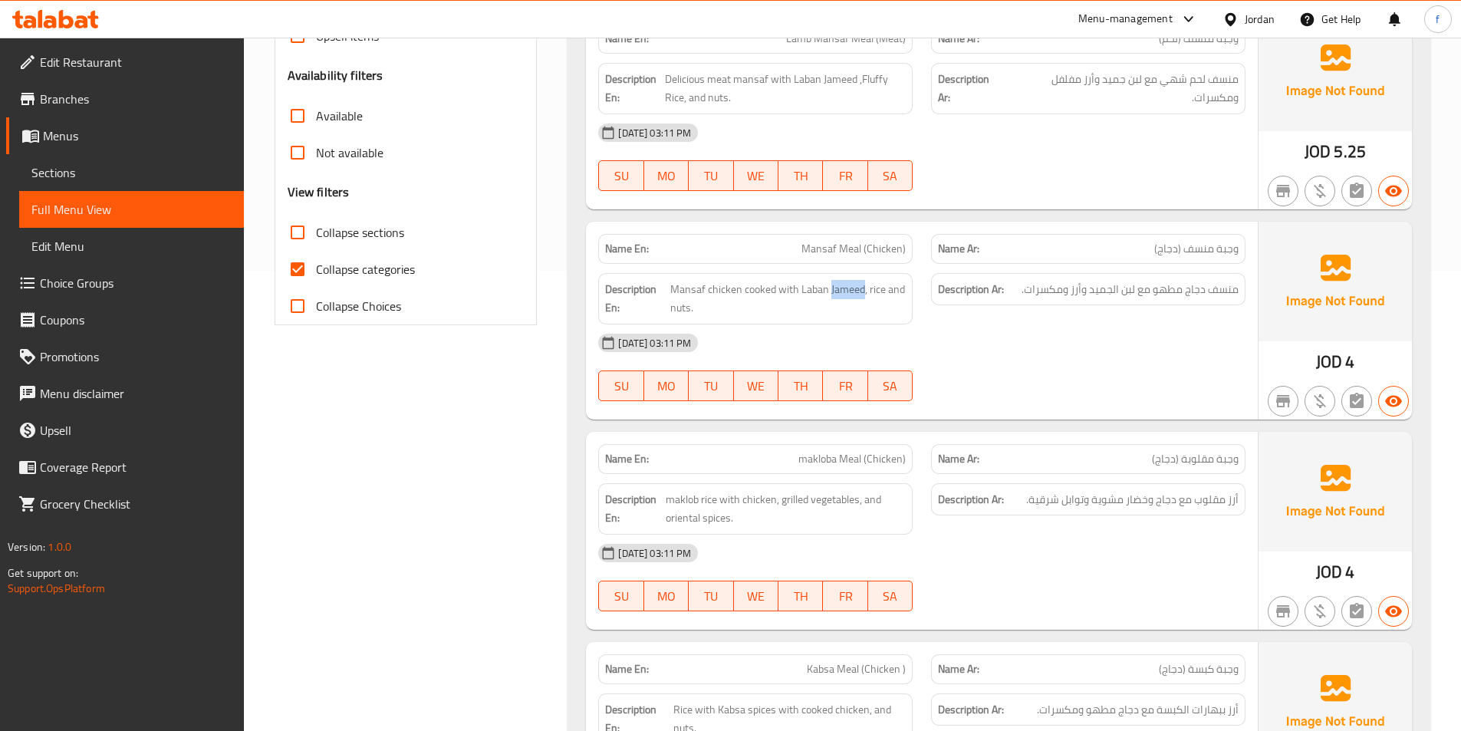
click at [838, 278] on div "Description En: Mansaf chicken cooked with Laban Jameed, rice and nuts." at bounding box center [755, 298] width 314 height 51
click at [880, 285] on span "Mansaf chicken cooked with Laban Jameed, rice and nuts." at bounding box center [787, 299] width 235 height 38
click at [676, 299] on span "Mansaf chicken cooked with Laban Jameed, rice and nuts." at bounding box center [787, 299] width 235 height 38
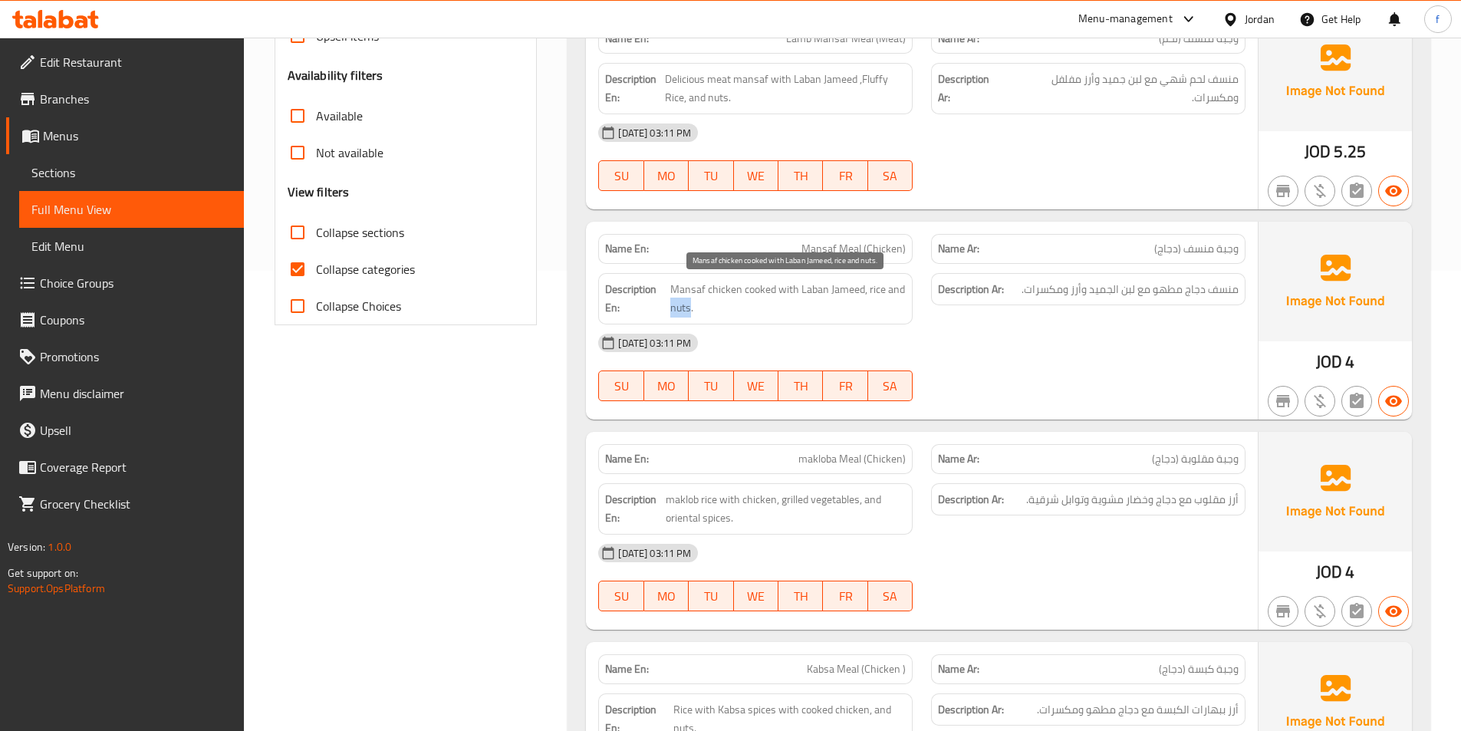
click at [685, 306] on span "Mansaf chicken cooked with Laban Jameed, rice and nuts." at bounding box center [787, 299] width 235 height 38
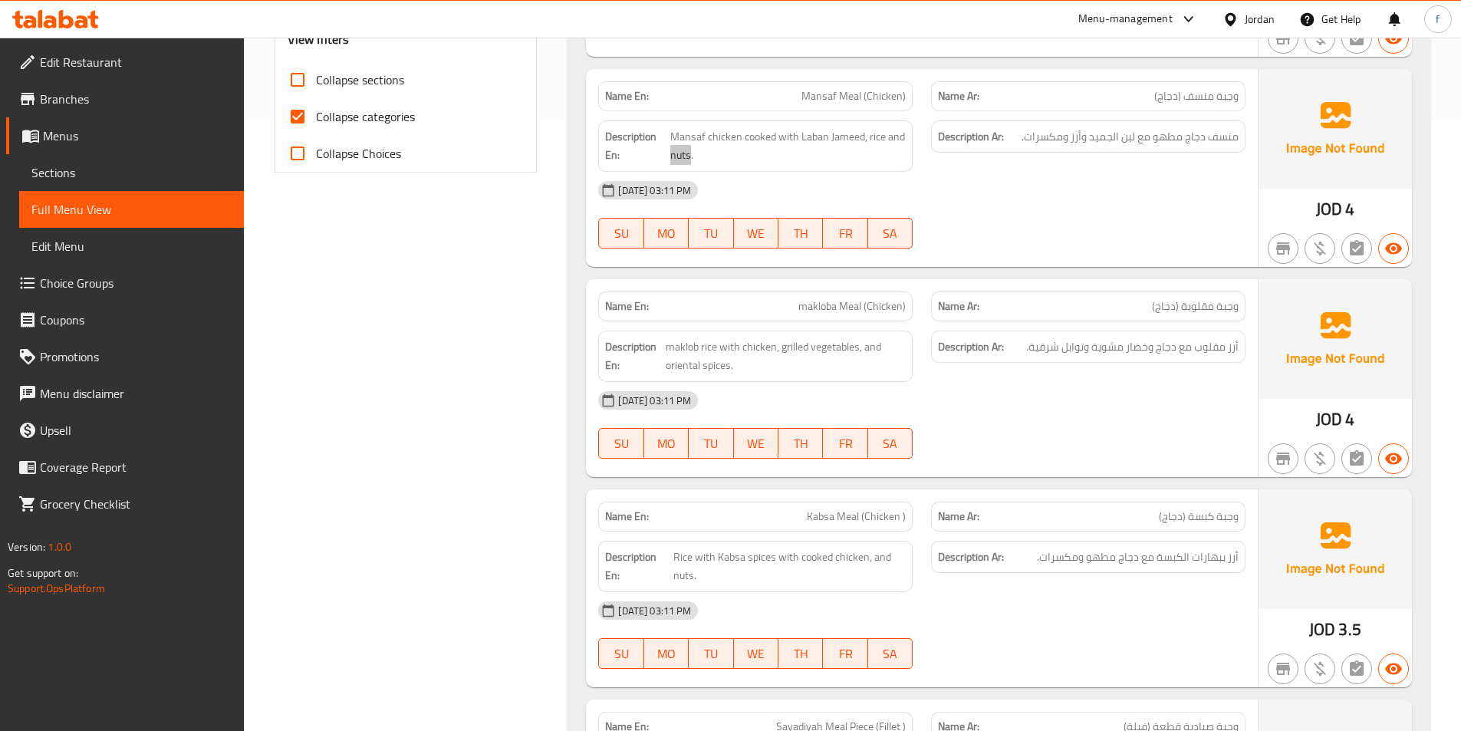
scroll to position [613, 0]
click at [841, 304] on span "makloba Meal (Chicken)" at bounding box center [851, 305] width 107 height 16
click at [823, 301] on span "makloba Meal (Chicken)" at bounding box center [851, 305] width 107 height 16
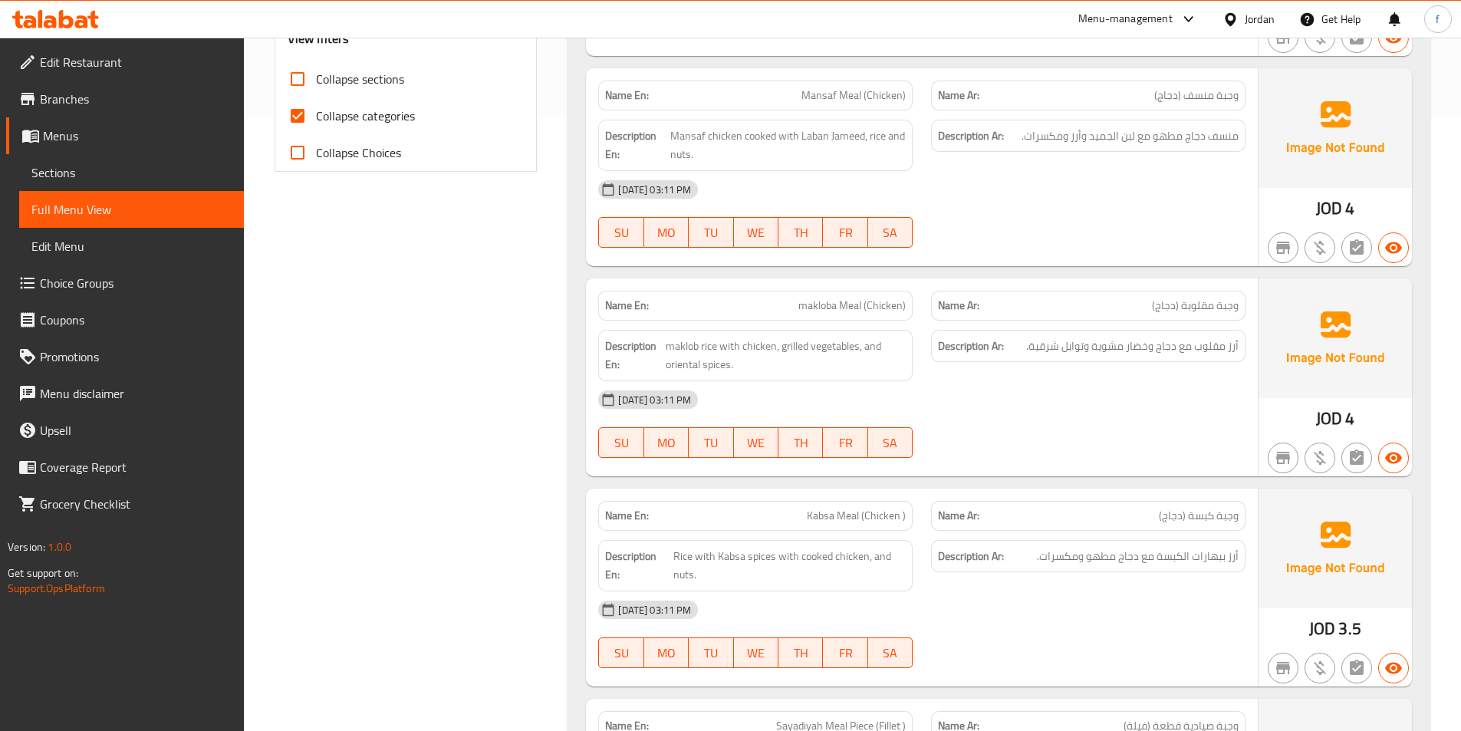
click at [888, 297] on span "makloba Meal (Chicken)" at bounding box center [851, 305] width 107 height 16
click at [705, 342] on span "maklob rice with chicken, grilled vegetables, and oriental spices." at bounding box center [785, 356] width 240 height 38
click at [683, 343] on span "maklob rice with chicken, grilled vegetables, and oriental spices." at bounding box center [785, 356] width 240 height 38
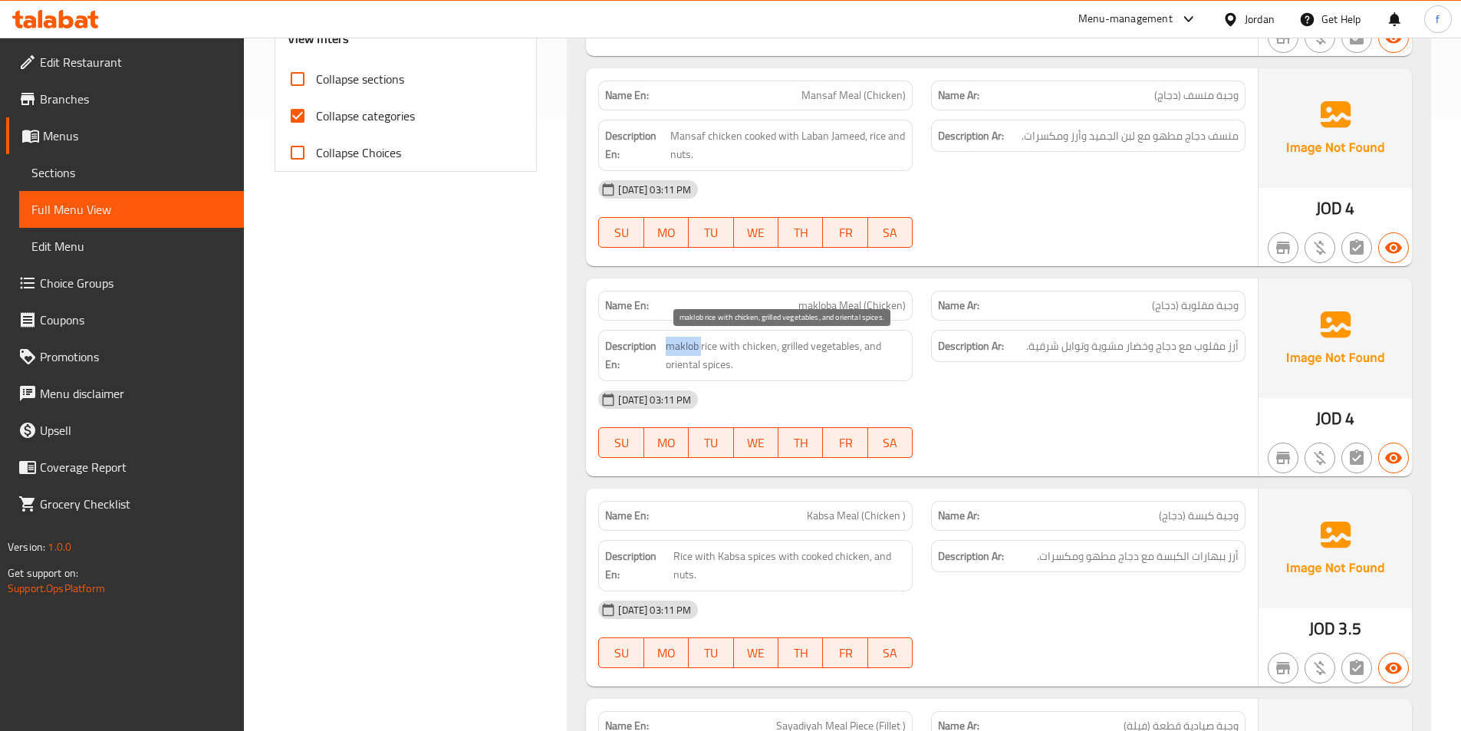
click at [683, 343] on span "maklob rice with chicken, grilled vegetables, and oriental spices." at bounding box center [785, 356] width 240 height 38
click at [757, 340] on span "maklob rice with chicken, grilled vegetables, and oriental spices." at bounding box center [785, 356] width 240 height 38
click at [831, 337] on span "maklob rice with chicken, grilled vegetables, and oriental spices." at bounding box center [785, 356] width 240 height 38
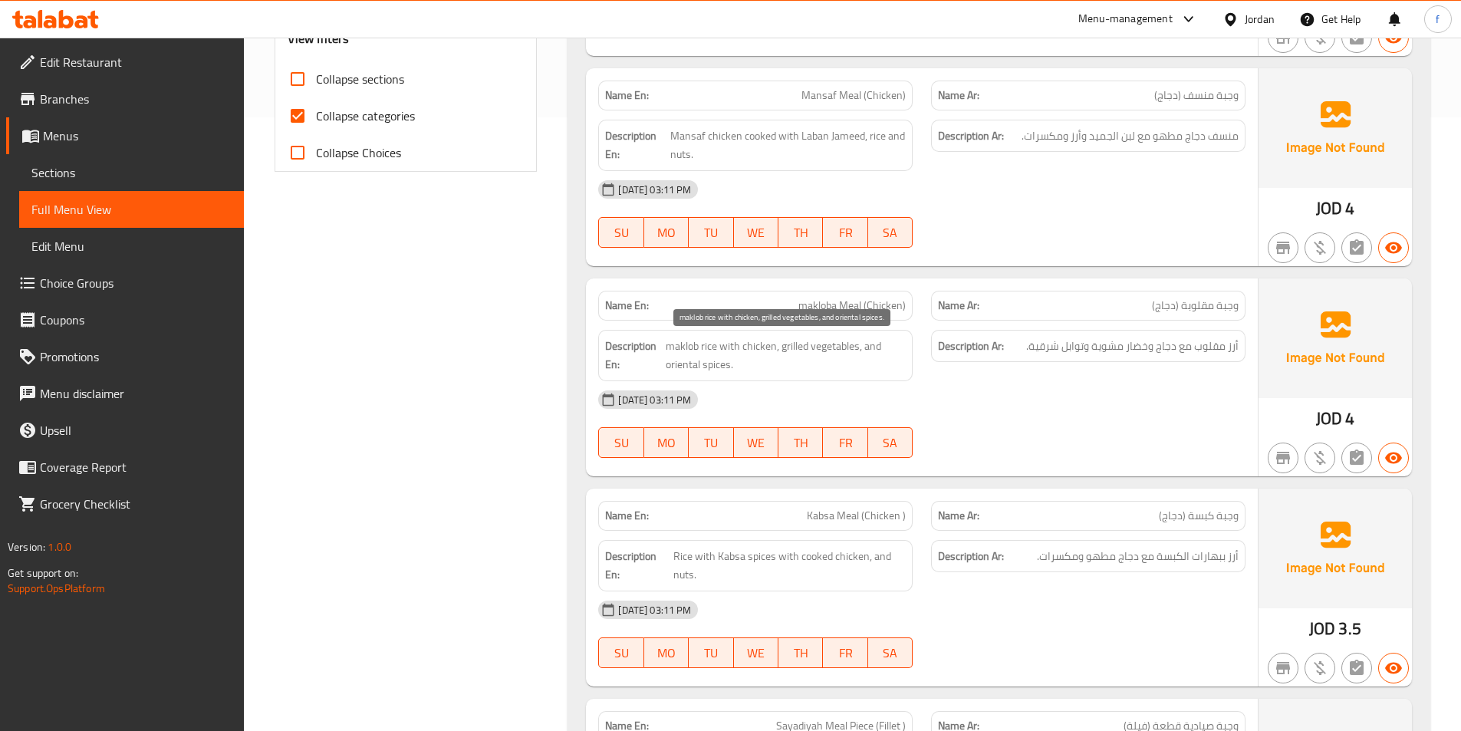
click at [772, 342] on span "maklob rice with chicken, grilled vegetables, and oriental spices." at bounding box center [785, 356] width 240 height 38
click at [800, 339] on span "maklob rice with chicken, grilled vegetables, and oriental spices." at bounding box center [785, 356] width 240 height 38
click at [679, 361] on span "maklob rice with chicken, grilled vegetables, and oriental spices." at bounding box center [785, 356] width 240 height 38
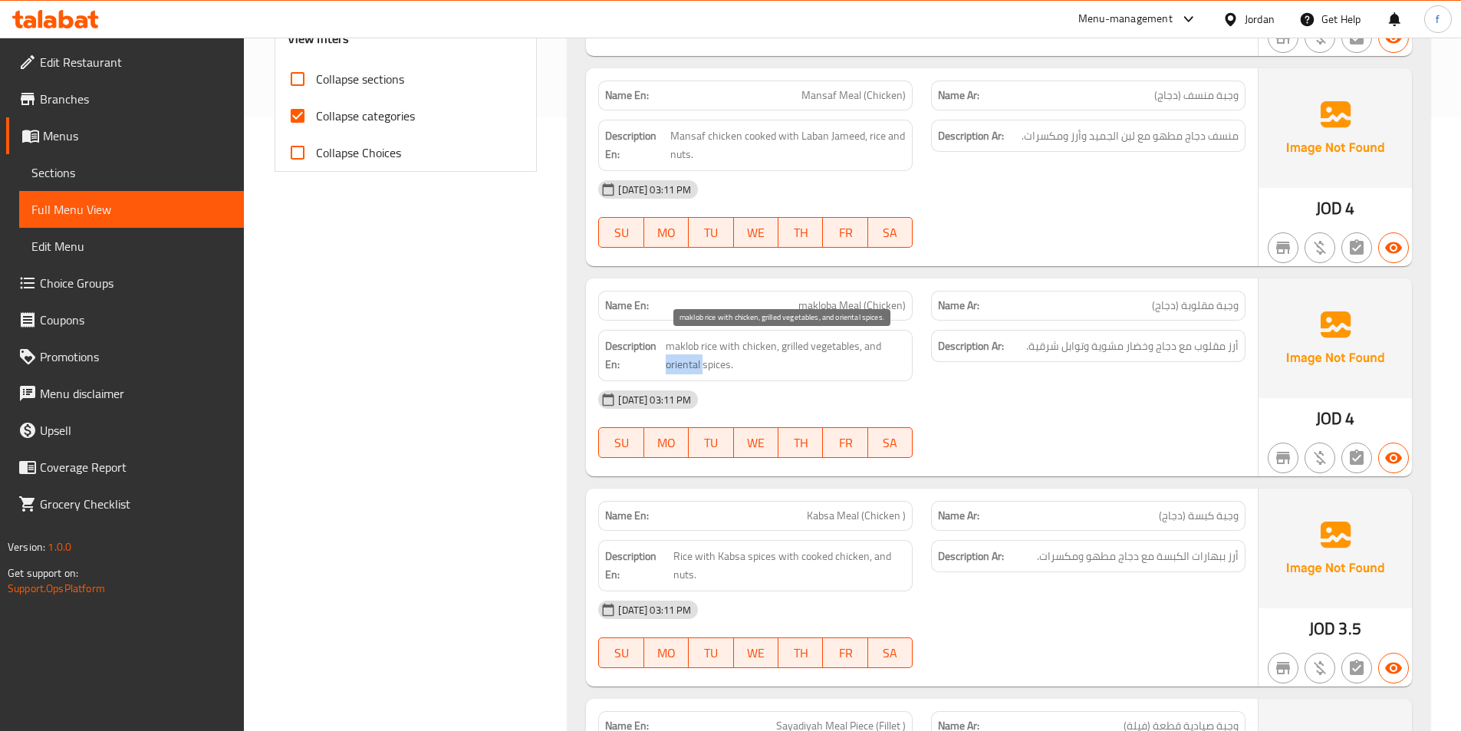
click at [679, 361] on span "maklob rice with chicken, grilled vegetables, and oriental spices." at bounding box center [785, 356] width 240 height 38
click at [721, 360] on span "maklob rice with chicken, grilled vegetables, and oriental spices." at bounding box center [785, 356] width 240 height 38
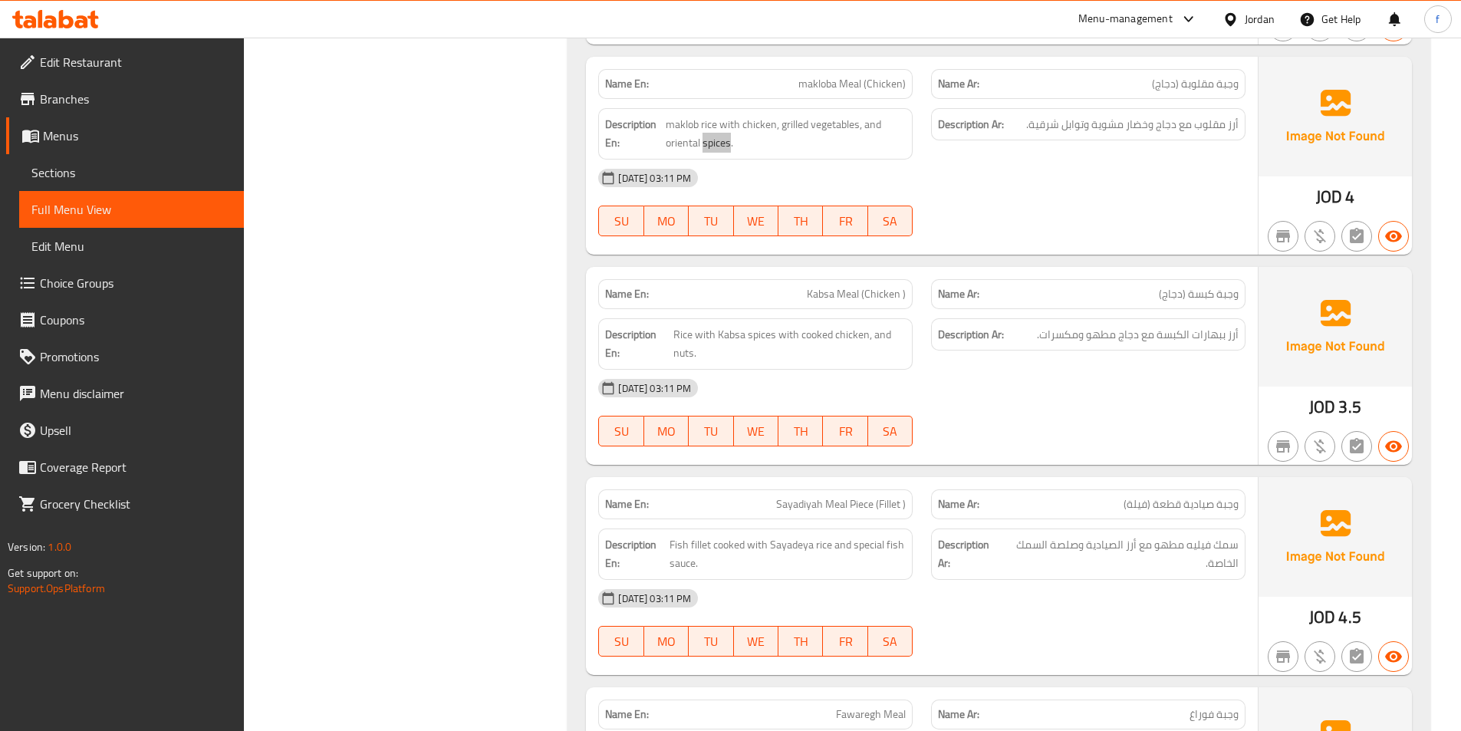
scroll to position [843, 0]
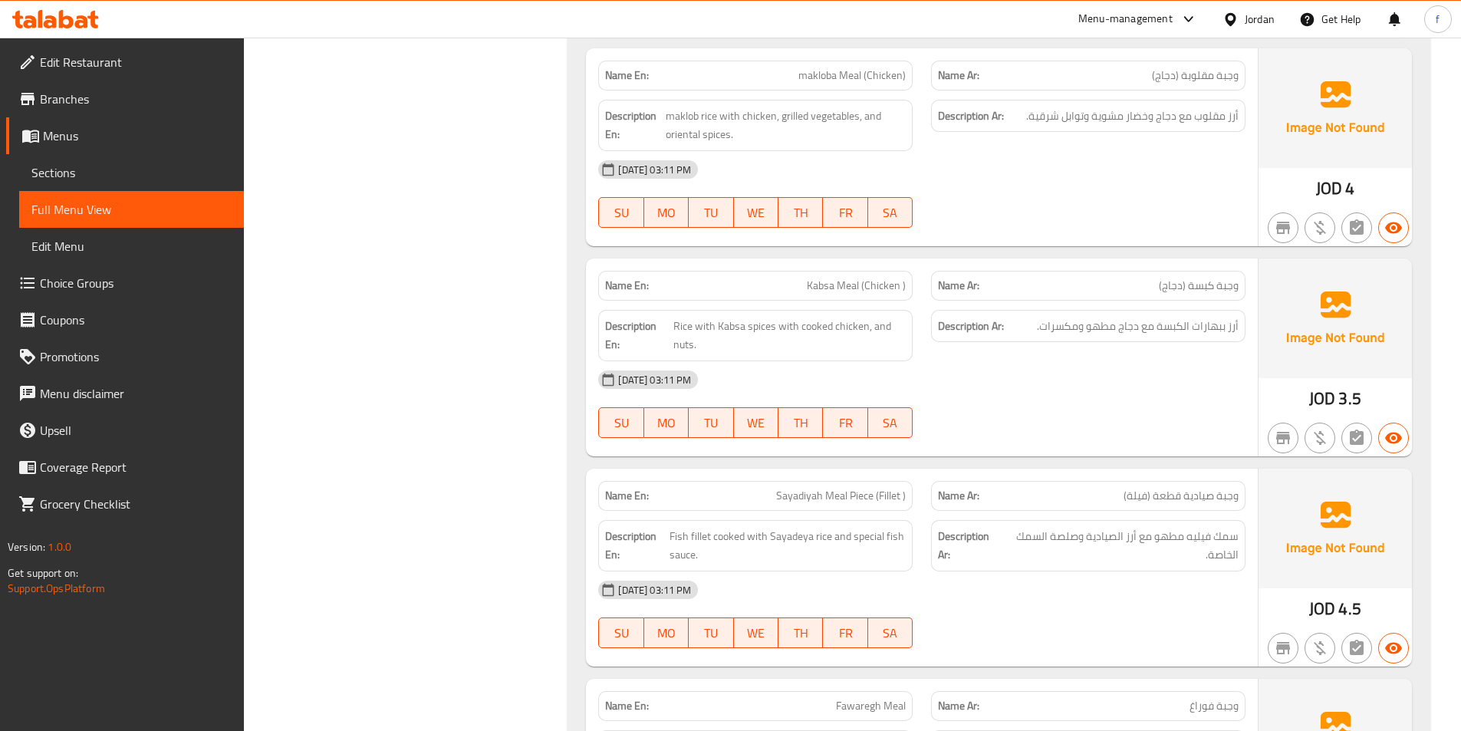
click at [846, 281] on span "Kabsa Meal (Chicken )" at bounding box center [856, 286] width 99 height 16
click at [816, 281] on span "Kabsa Meal (Chicken )" at bounding box center [856, 286] width 99 height 16
click at [880, 281] on span "Kabsa Meal (Chicken )" at bounding box center [856, 286] width 99 height 16
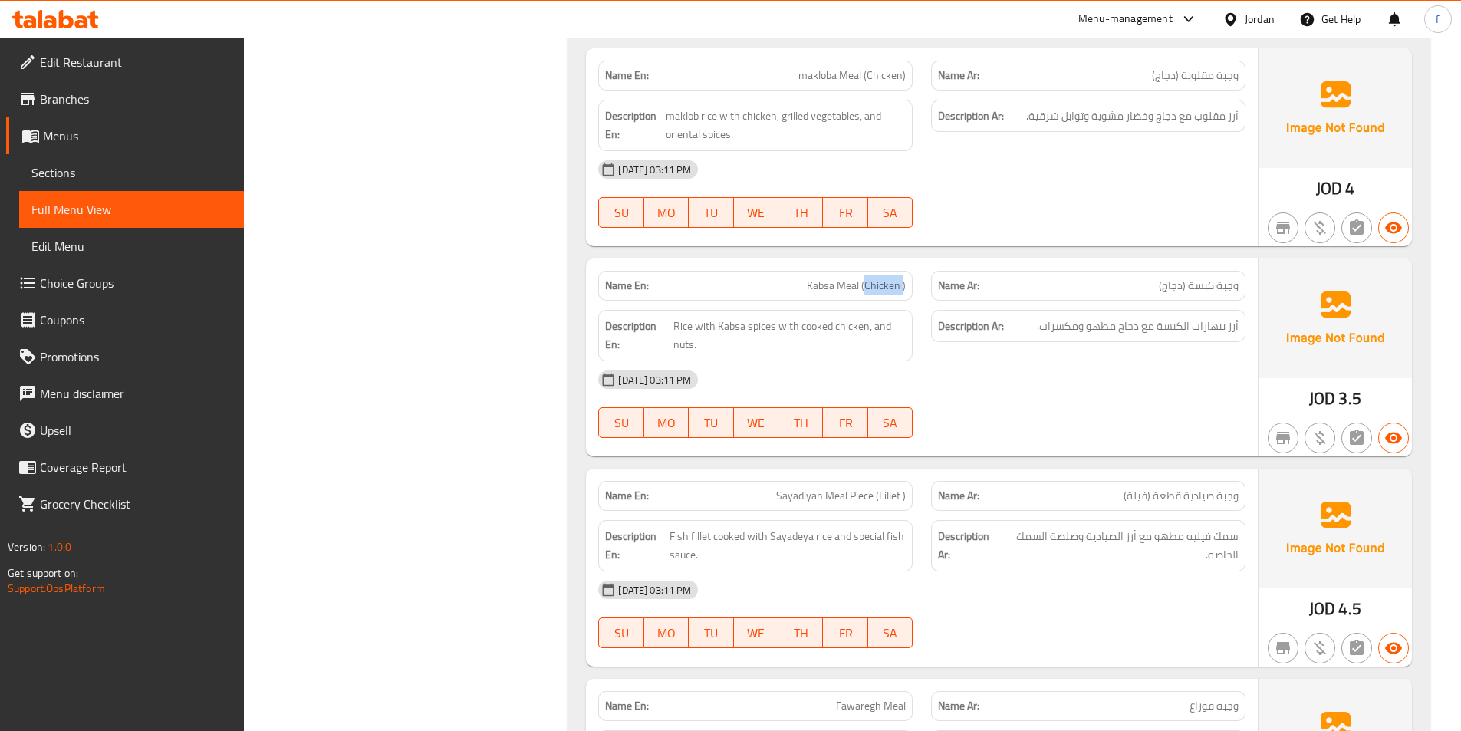
click at [880, 281] on span "Kabsa Meal (Chicken )" at bounding box center [856, 286] width 99 height 16
click at [688, 324] on span "Rice with Kabsa spices with cooked chicken, and nuts." at bounding box center [789, 336] width 232 height 38
click at [731, 324] on span "Rice with Kabsa spices with cooked chicken, and nuts." at bounding box center [789, 336] width 232 height 38
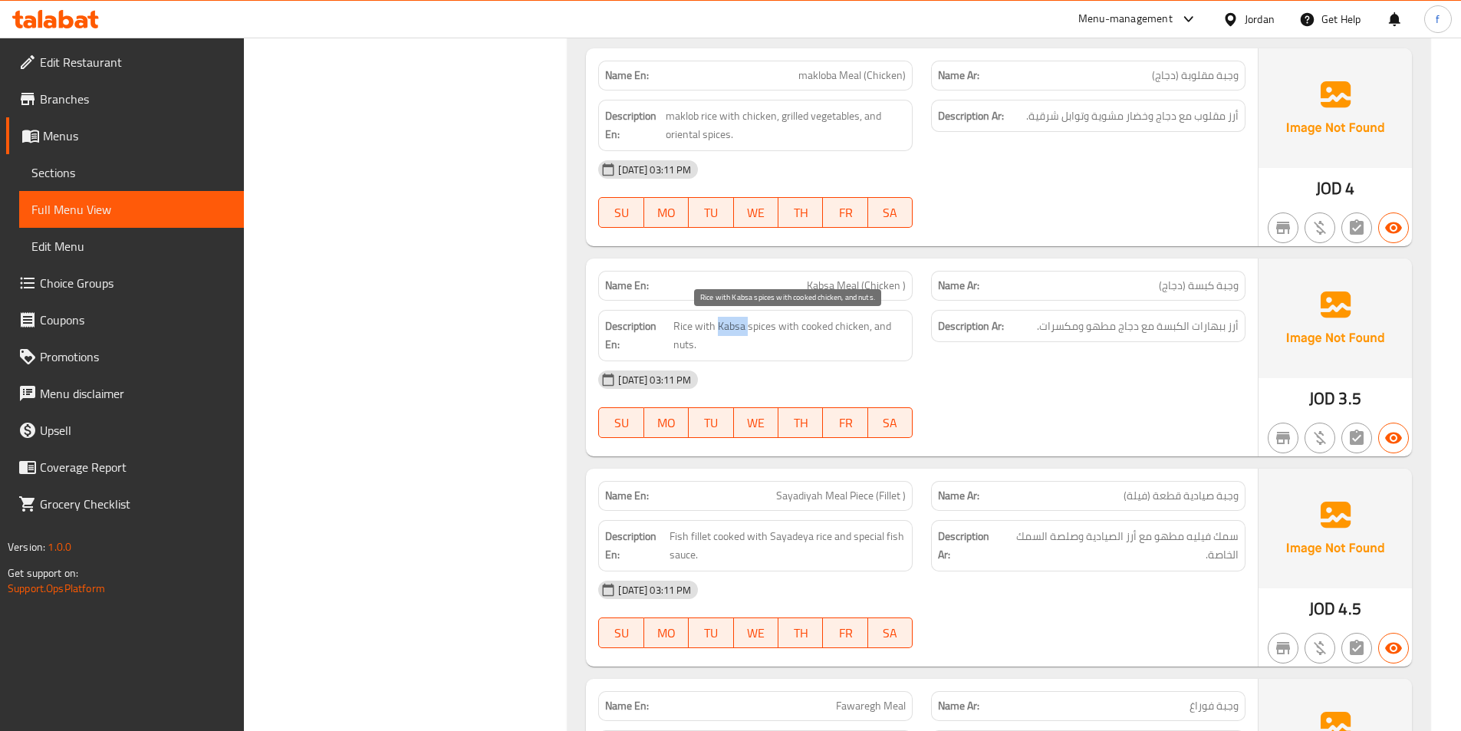
click at [747, 320] on span "Rice with Kabsa spices with cooked chicken, and nuts." at bounding box center [789, 336] width 232 height 38
click at [807, 320] on span "Rice with Kabsa spices with cooked chicken, and nuts." at bounding box center [789, 336] width 232 height 38
click at [848, 319] on span "Rice with Kabsa spices with cooked chicken, and nuts." at bounding box center [789, 336] width 232 height 38
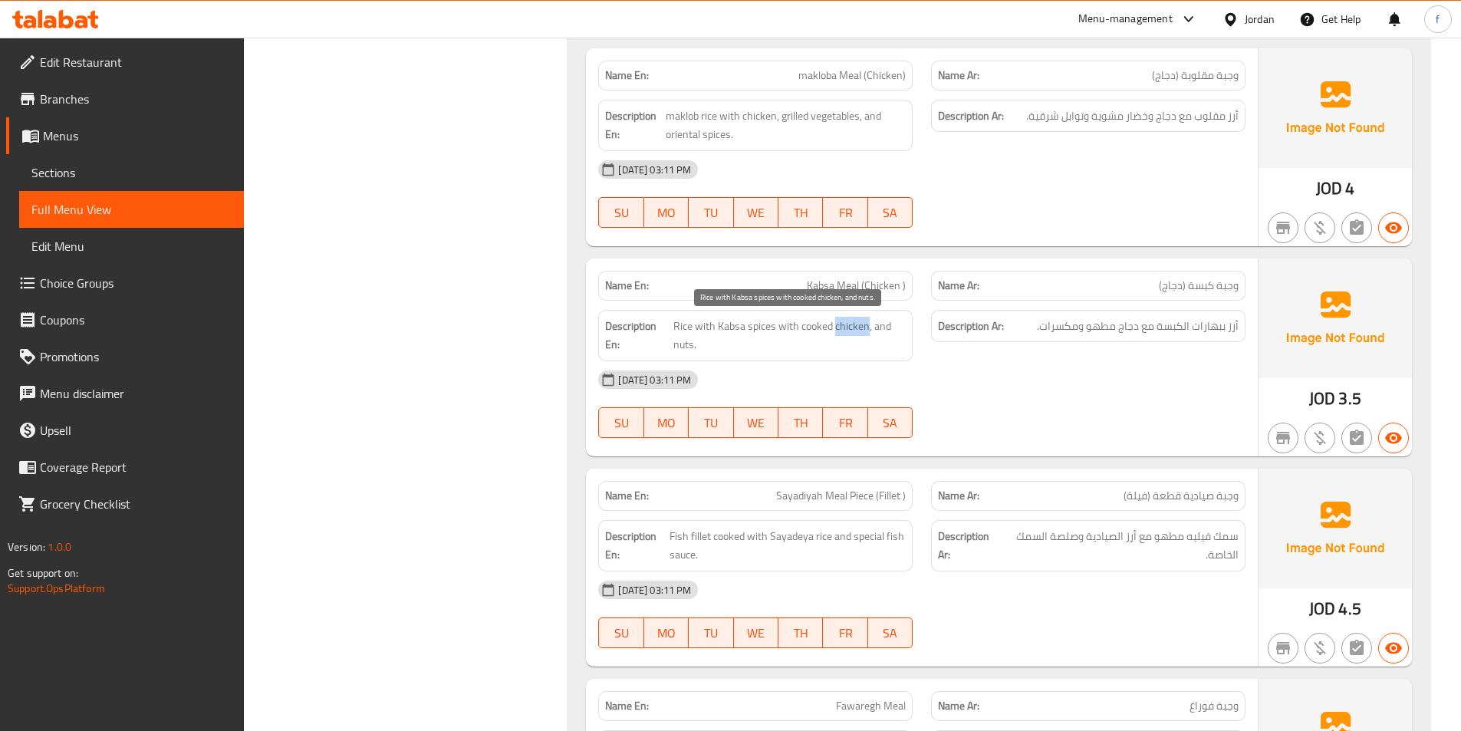
click at [848, 319] on span "Rice with Kabsa spices with cooked chicken, and nuts." at bounding box center [789, 336] width 232 height 38
click at [681, 343] on span "Rice with Kabsa spices with cooked chicken, and nuts." at bounding box center [789, 336] width 232 height 38
drag, startPoint x: 681, startPoint y: 343, endPoint x: 1455, endPoint y: 360, distance: 774.5
click at [704, 341] on span "Rice with Kabsa spices with cooked chicken, and nuts." at bounding box center [789, 336] width 232 height 38
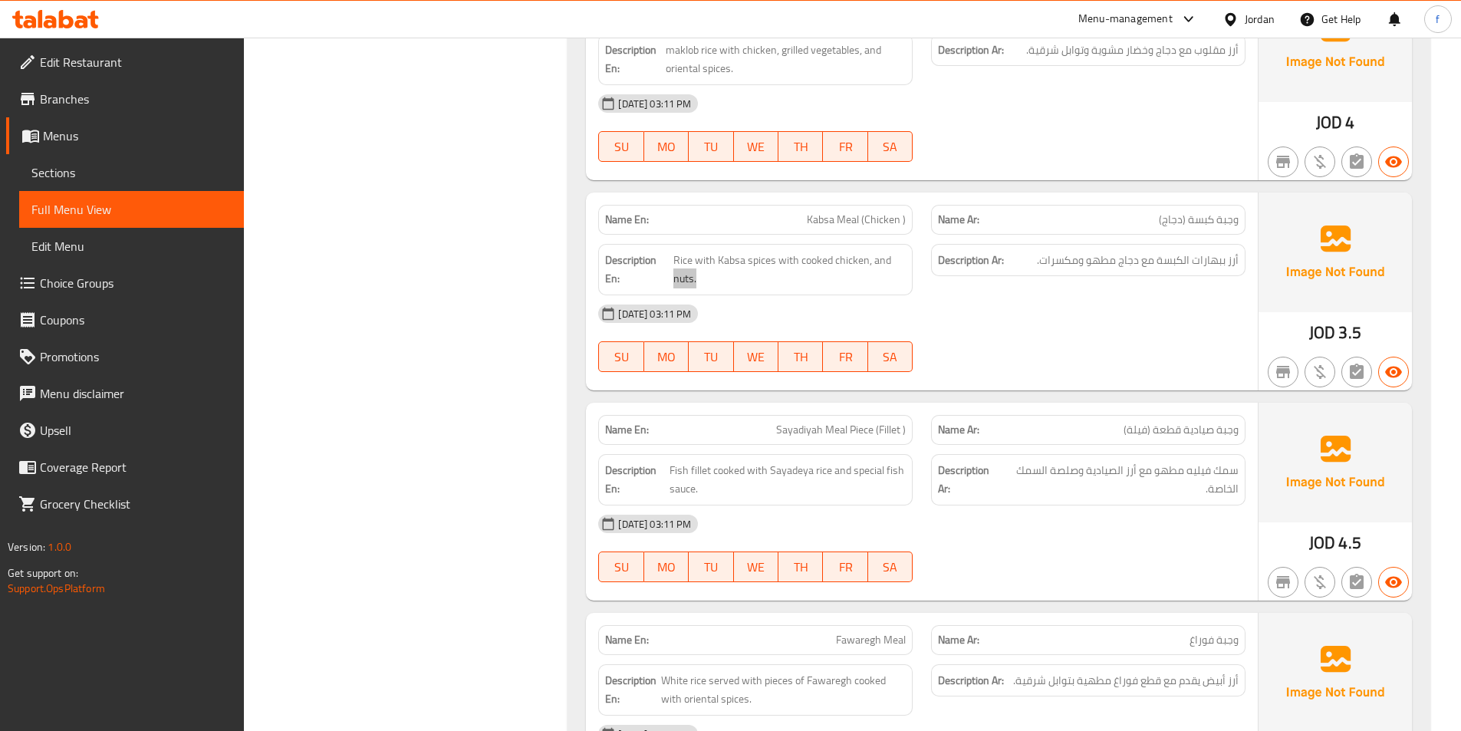
scroll to position [997, 0]
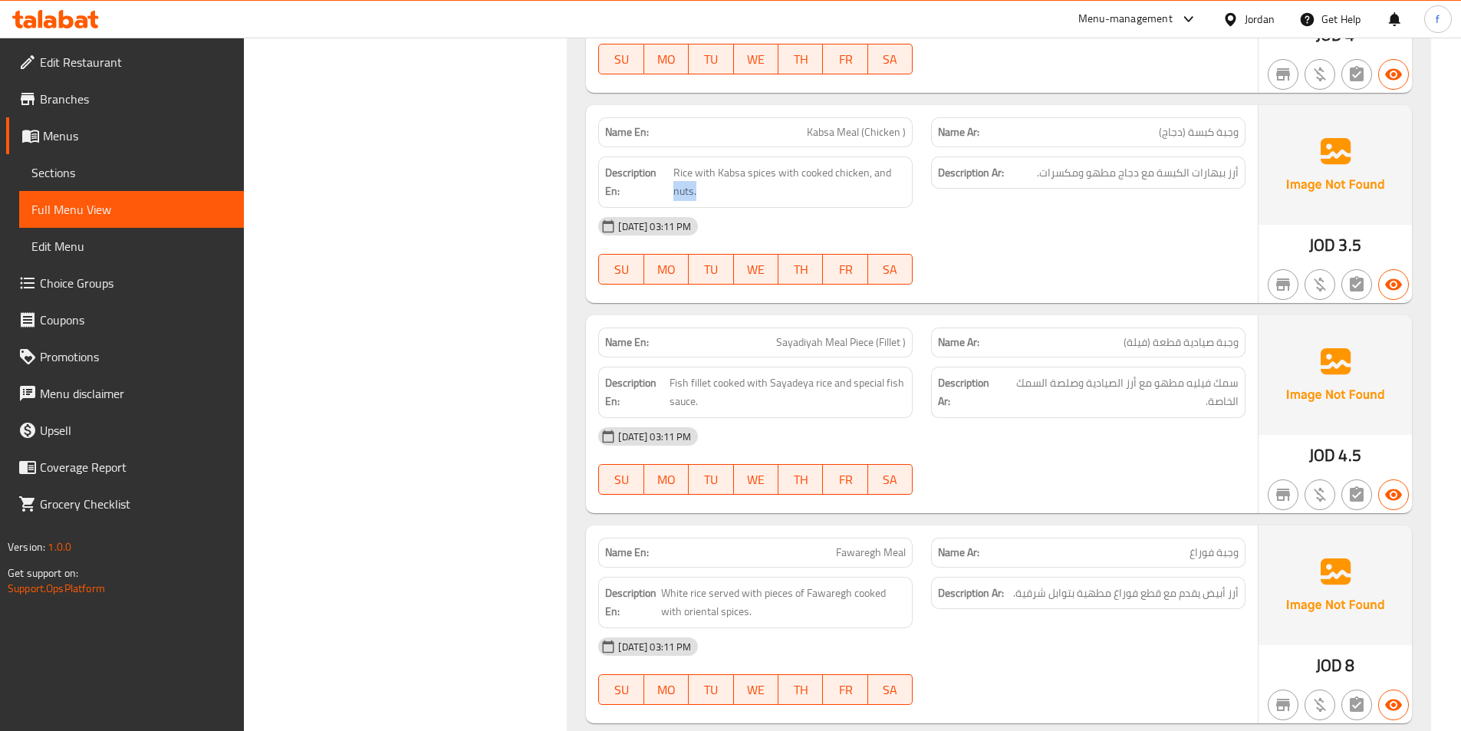
click at [833, 340] on span "Sayadiyah Meal Piece (Fillet )" at bounding box center [841, 342] width 130 height 16
click at [803, 340] on span "Sayadiyah Meal Piece (Fillet )" at bounding box center [841, 342] width 130 height 16
click at [853, 342] on span "Sayadiyah Meal Piece (Fillet )" at bounding box center [841, 342] width 130 height 16
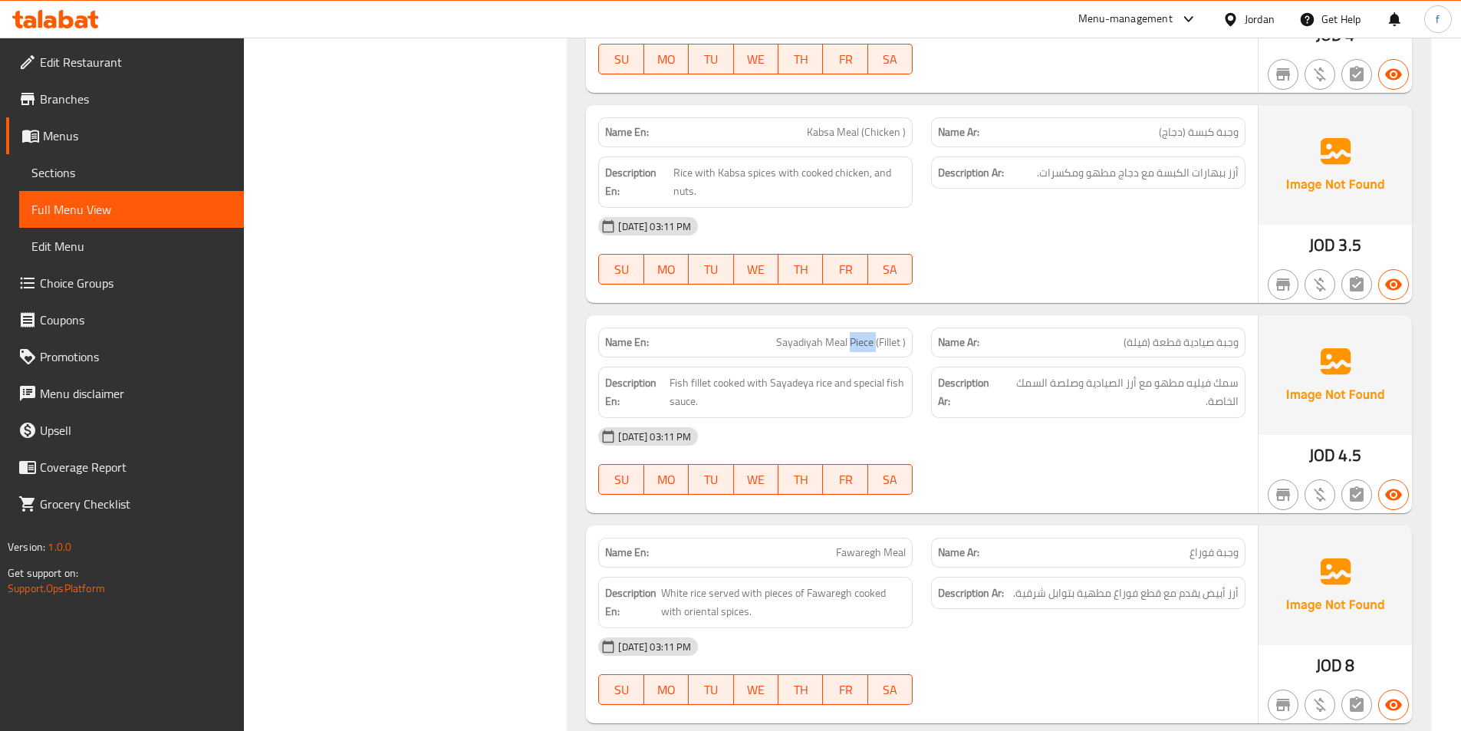
click at [853, 342] on span "Sayadiyah Meal Piece (Fillet )" at bounding box center [841, 342] width 130 height 16
click at [895, 340] on span "Sayadiyah Meal Piece (Fillet )" at bounding box center [841, 342] width 130 height 16
click at [679, 382] on span "Fish fillet cooked with Sayadeya rice and special fish sauce." at bounding box center [787, 392] width 236 height 38
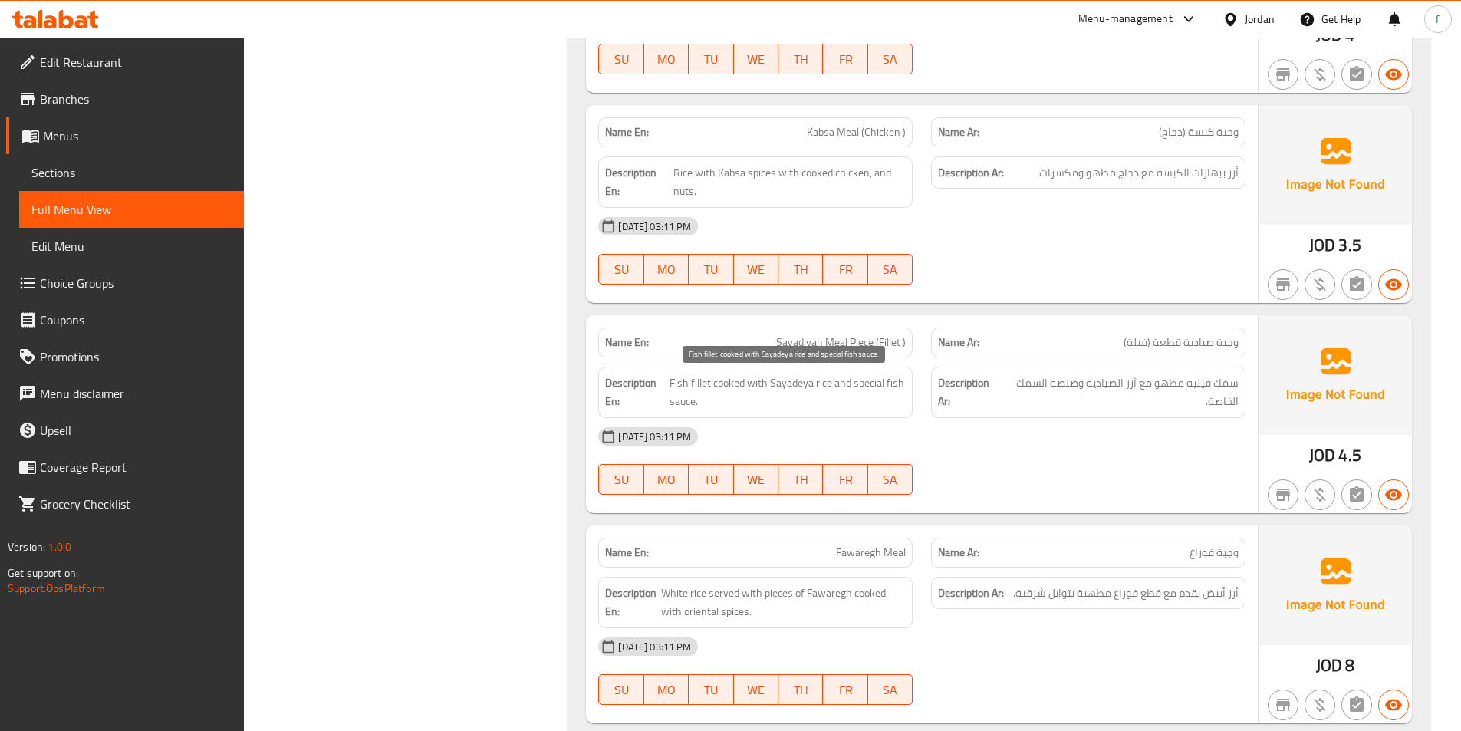
click at [693, 378] on span "Fish fillet cooked with Sayadeya rice and special fish sauce." at bounding box center [787, 392] width 236 height 38
click at [728, 374] on span "Fish fillet cooked with Sayadeya rice and special fish sauce." at bounding box center [787, 392] width 236 height 38
click at [819, 383] on span "Fish fillet cooked with Sayadeya rice and special fish sauce." at bounding box center [787, 392] width 236 height 38
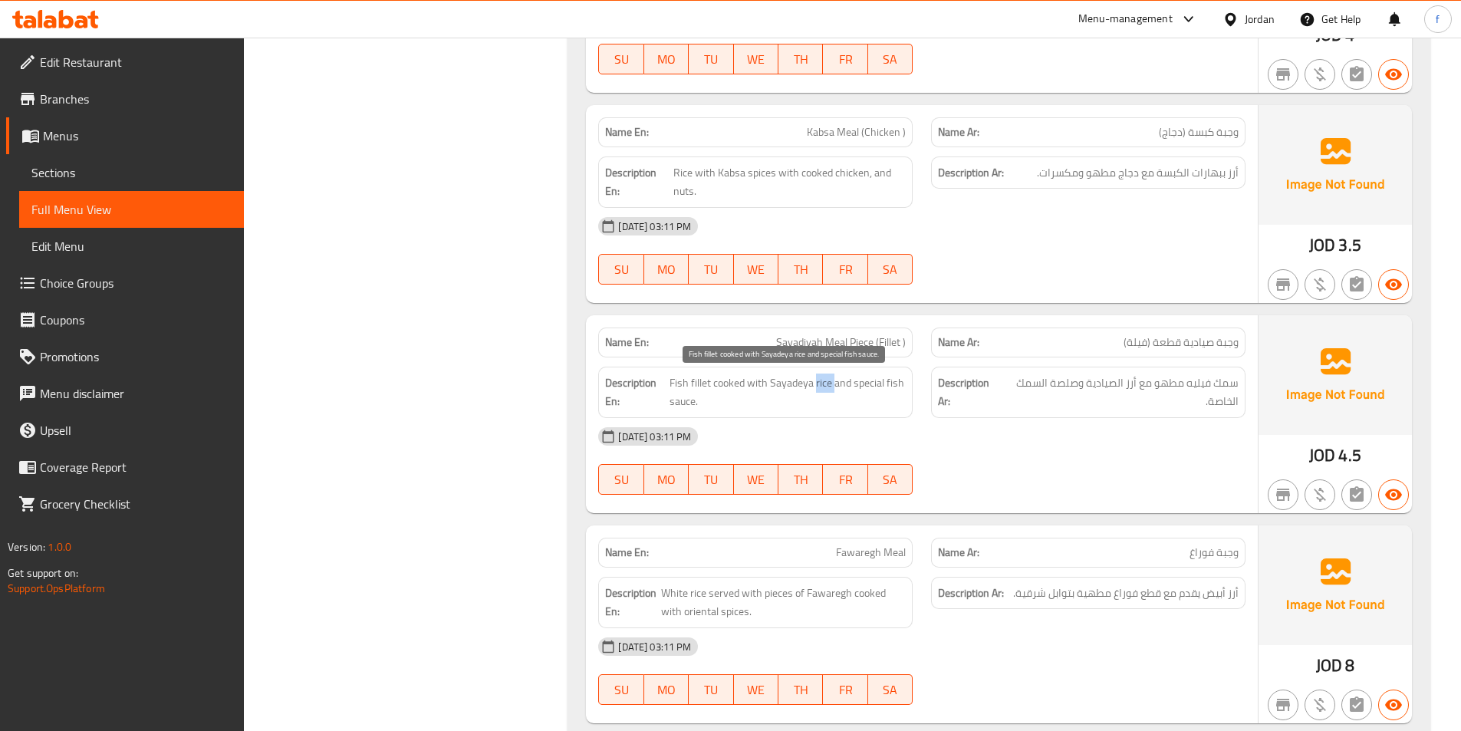
click at [819, 383] on span "Fish fillet cooked with Sayadeya rice and special fish sauce." at bounding box center [787, 392] width 236 height 38
click at [791, 383] on span "Fish fillet cooked with Sayadeya rice and special fish sauce." at bounding box center [787, 392] width 236 height 38
click at [687, 396] on span "Fish fillet cooked with Sayadeya rice and special fish sauce." at bounding box center [787, 392] width 236 height 38
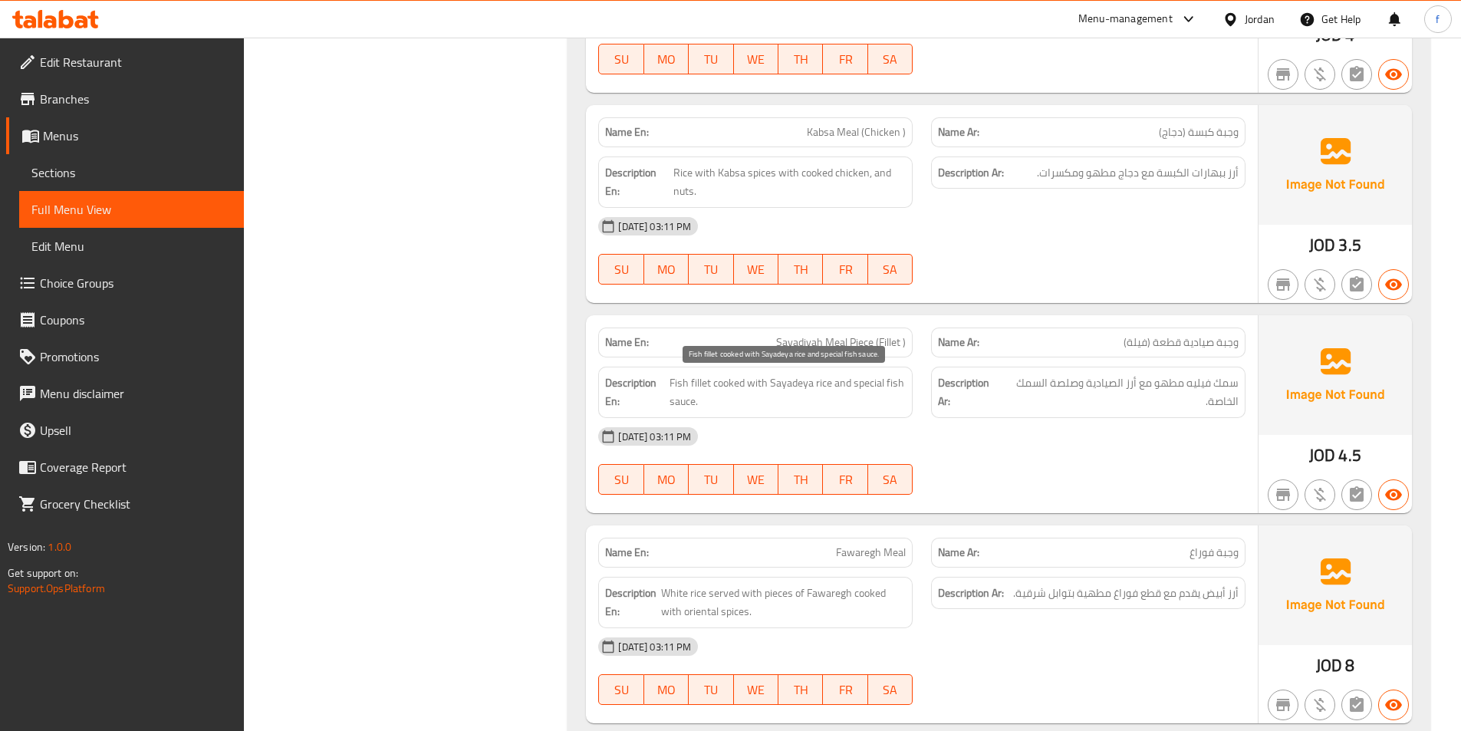
click at [860, 382] on span "Fish fillet cooked with Sayadeya rice and special fish sauce." at bounding box center [787, 392] width 236 height 38
click at [901, 383] on span "Fish fillet cooked with Sayadeya rice and special fish sauce." at bounding box center [787, 392] width 236 height 38
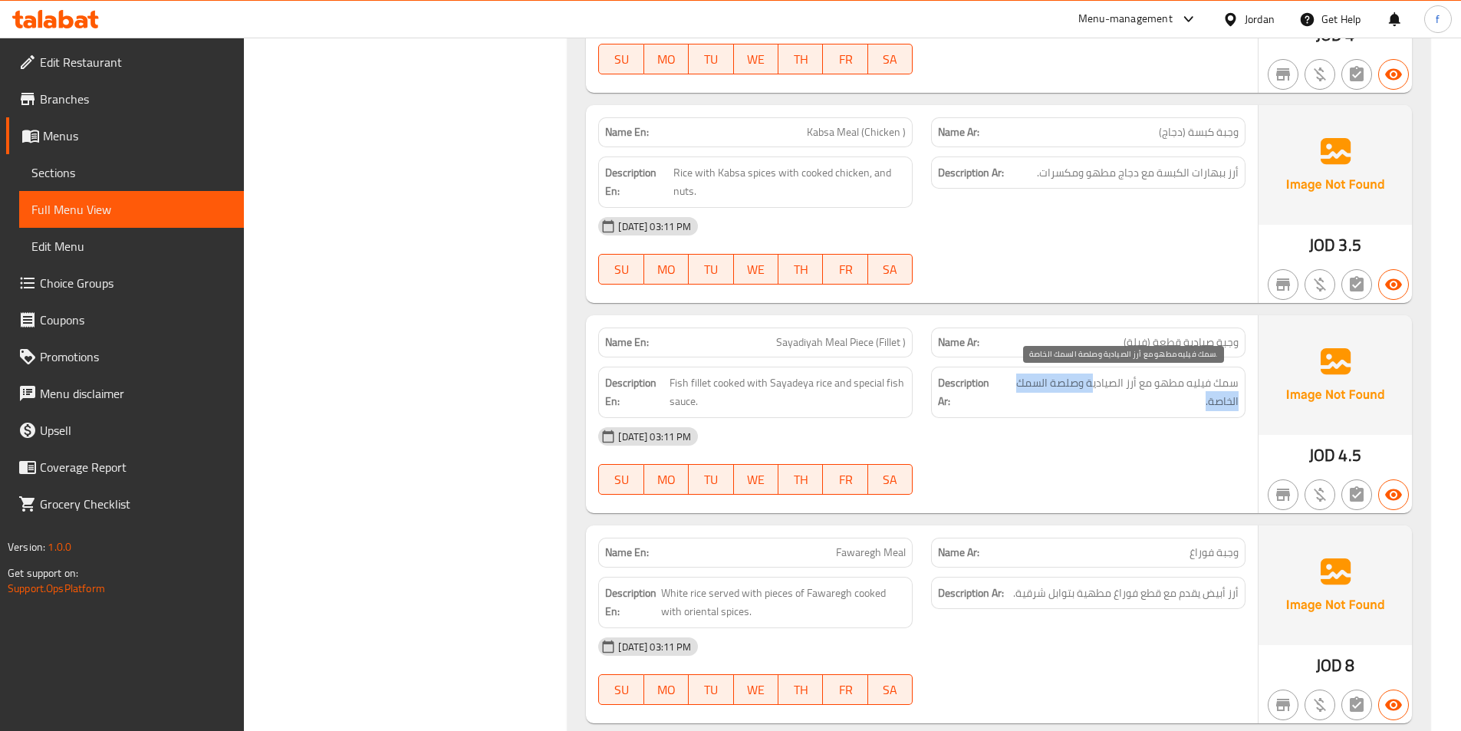
drag, startPoint x: 1051, startPoint y: 391, endPoint x: 1010, endPoint y: 393, distance: 41.4
click at [1010, 393] on span "سمك فيليه مطهو مع أرز الصيادية وصلصة السمك الخاصة." at bounding box center [1119, 392] width 237 height 38
click at [1136, 418] on div "[DATE] 03:11 PM" at bounding box center [921, 436] width 665 height 37
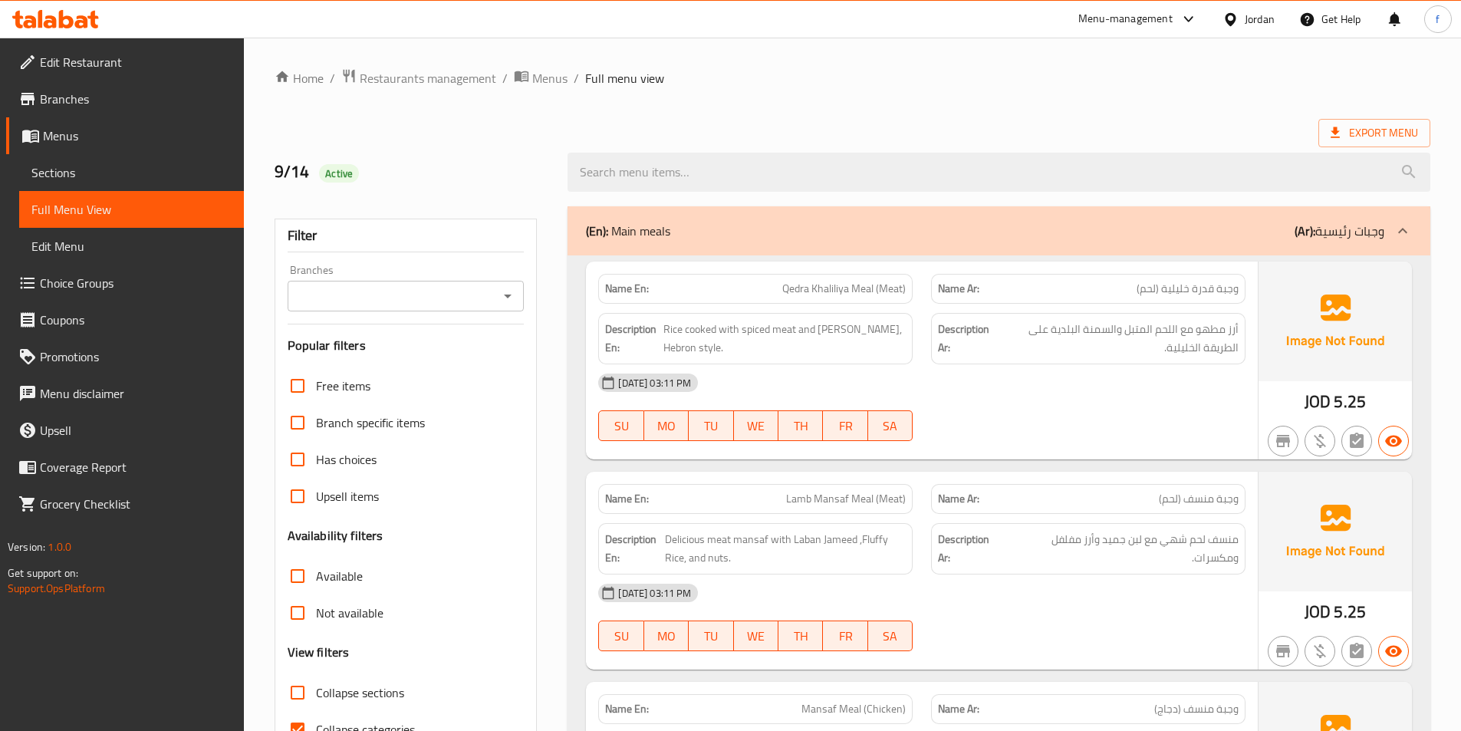
click at [81, 173] on span "Sections" at bounding box center [131, 172] width 200 height 18
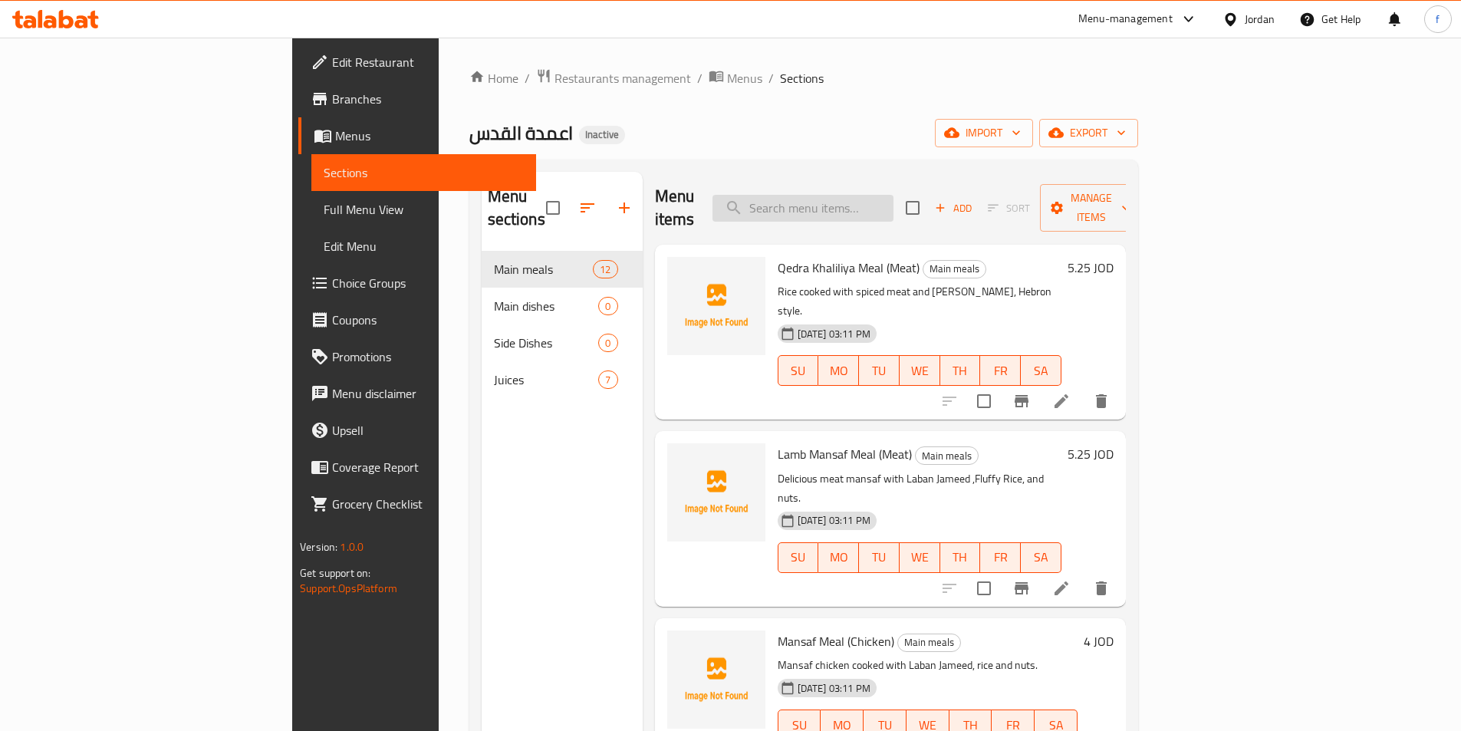
click at [893, 198] on input "search" at bounding box center [802, 208] width 181 height 27
paste input "Qedra Khaliliya Meal (Meat)"
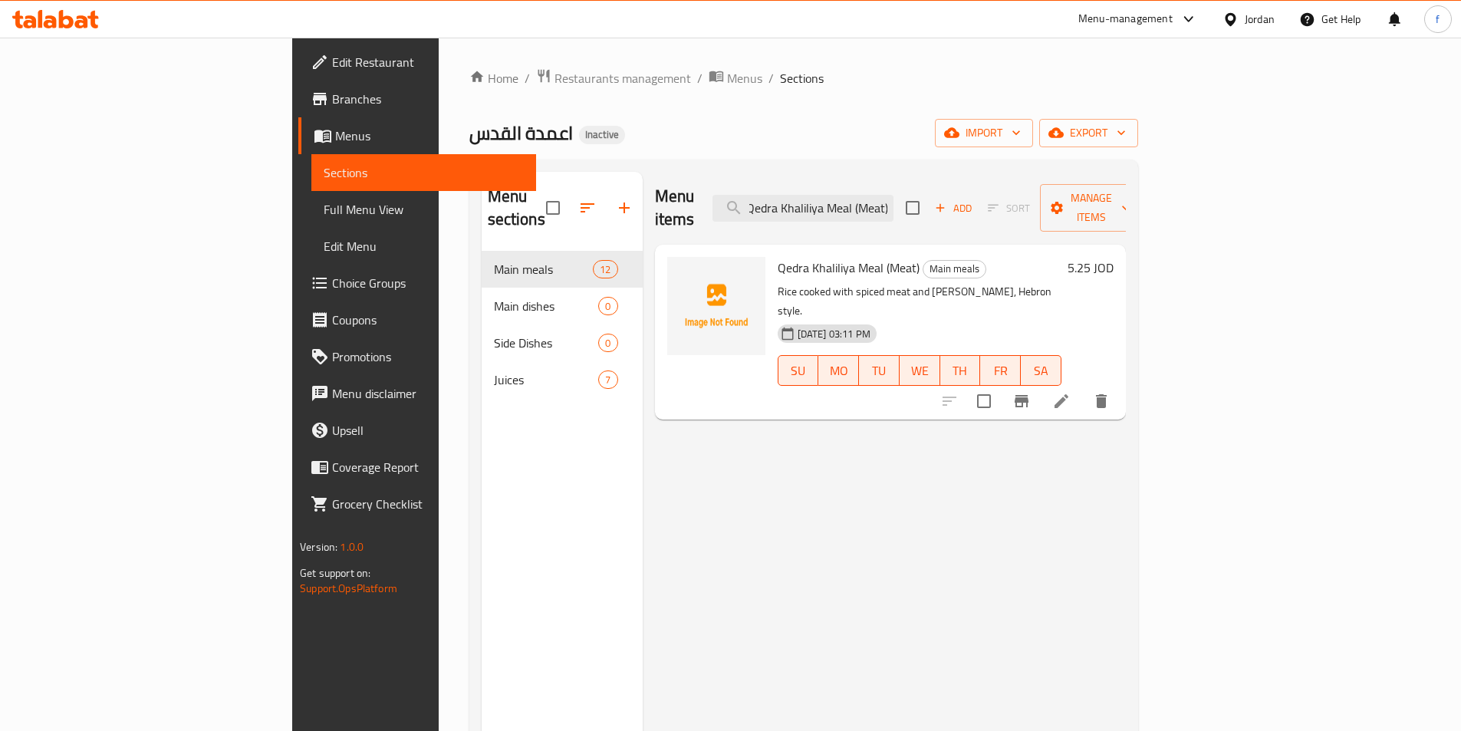
type input "Qedra Khaliliya Meal (Meat)"
click at [1070, 392] on icon at bounding box center [1061, 401] width 18 height 18
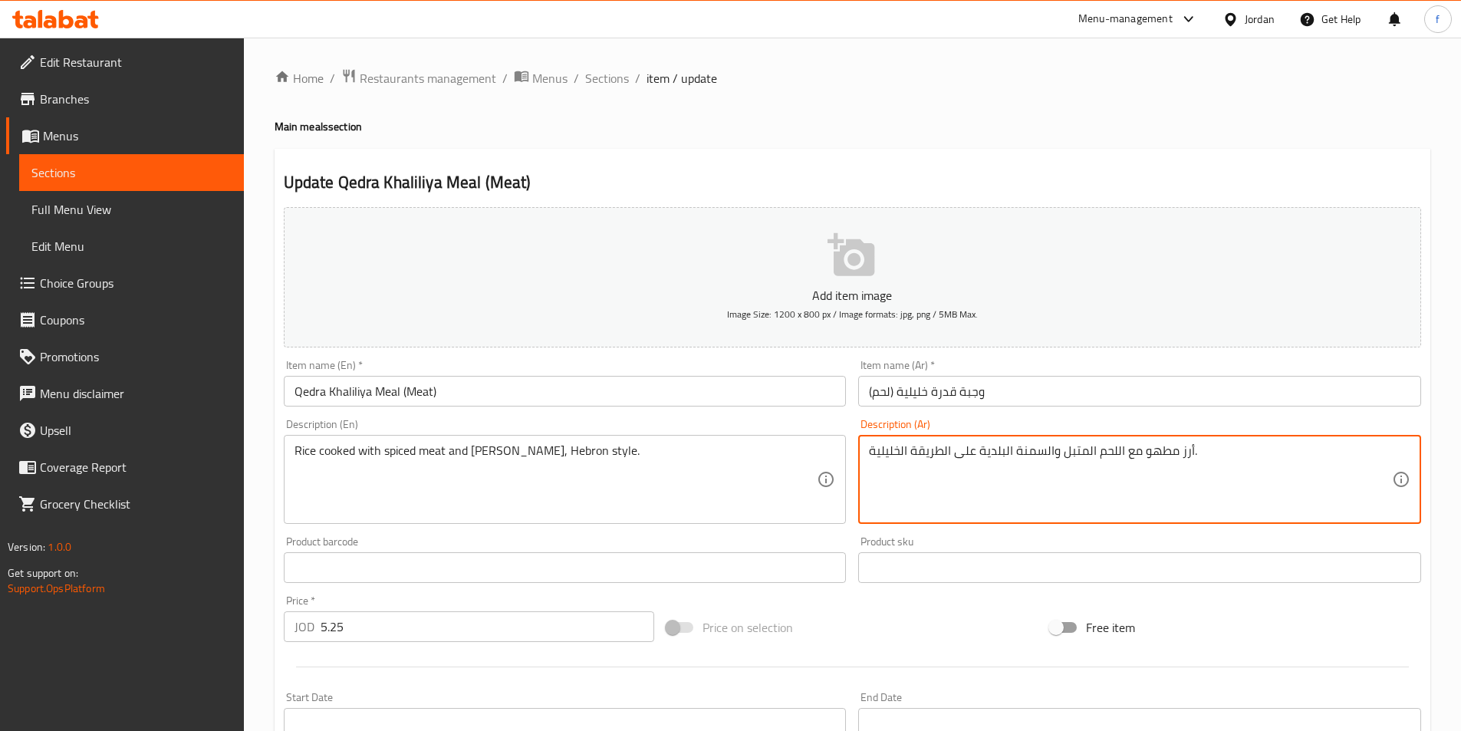
drag, startPoint x: 974, startPoint y: 452, endPoint x: 853, endPoint y: 453, distance: 121.9
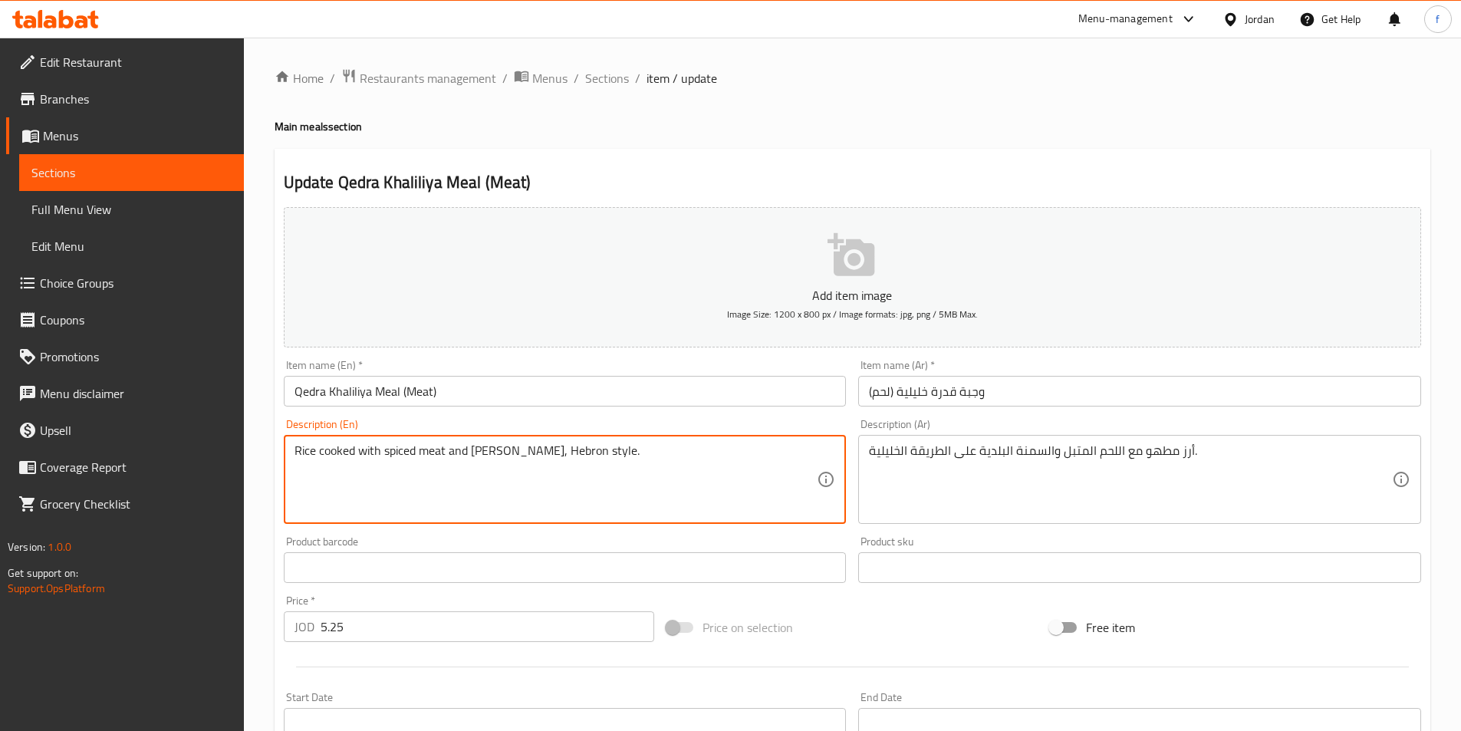
drag, startPoint x: 546, startPoint y: 448, endPoint x: 612, endPoint y: 452, distance: 66.1
click at [605, 76] on span "Sections" at bounding box center [607, 78] width 44 height 18
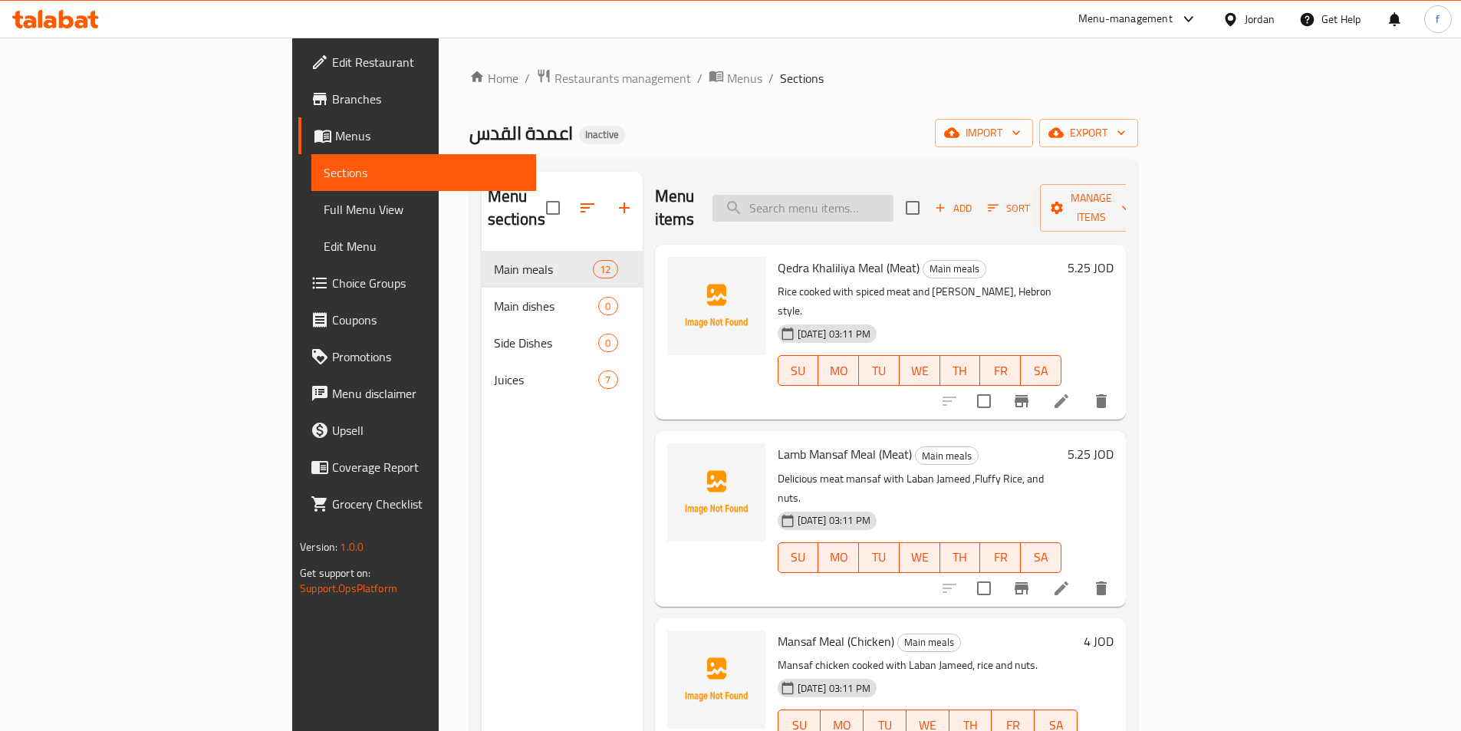
click at [881, 195] on input "search" at bounding box center [802, 208] width 181 height 27
paste input "Lamb Mansaf Meal (Meat)"
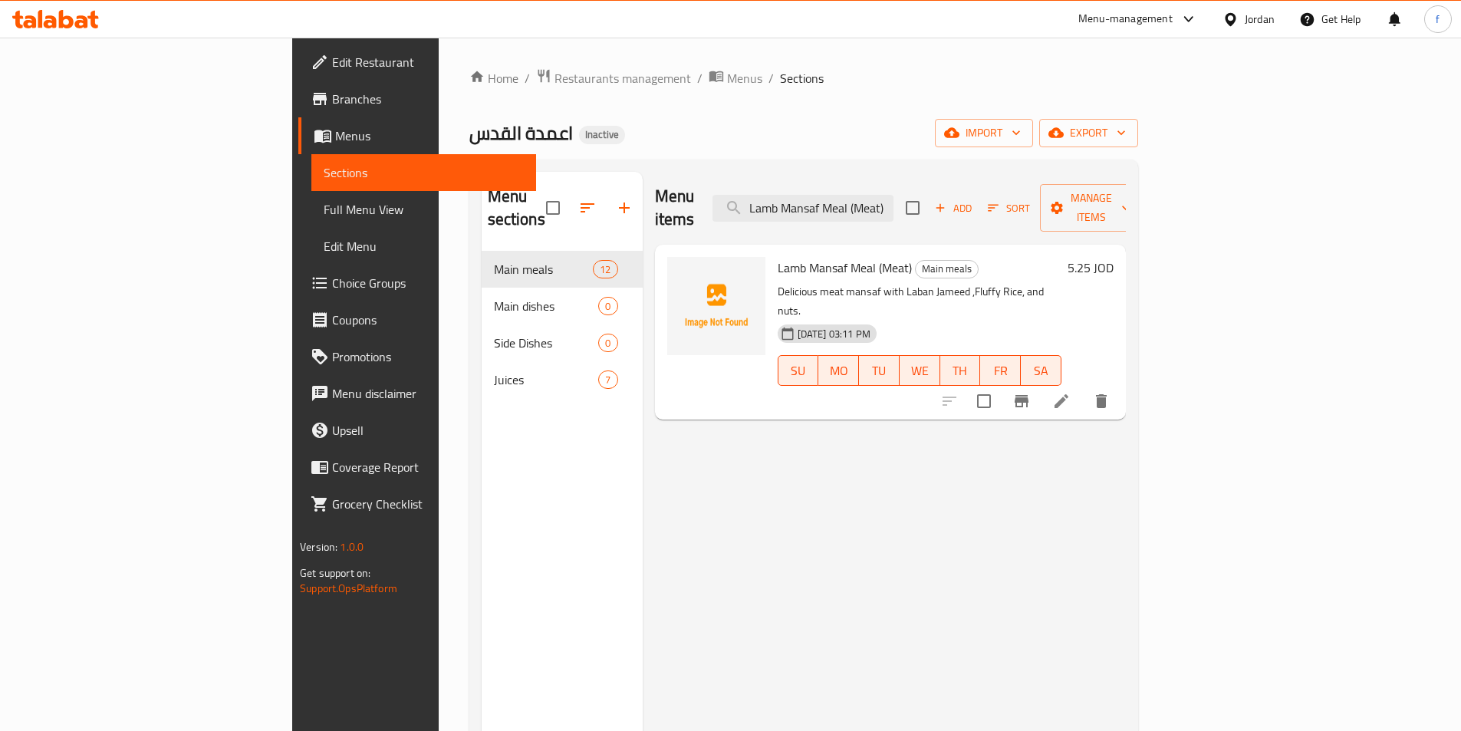
type input "Lamb Mansaf Meal (Meat)"
click at [1083, 387] on li at bounding box center [1061, 401] width 43 height 28
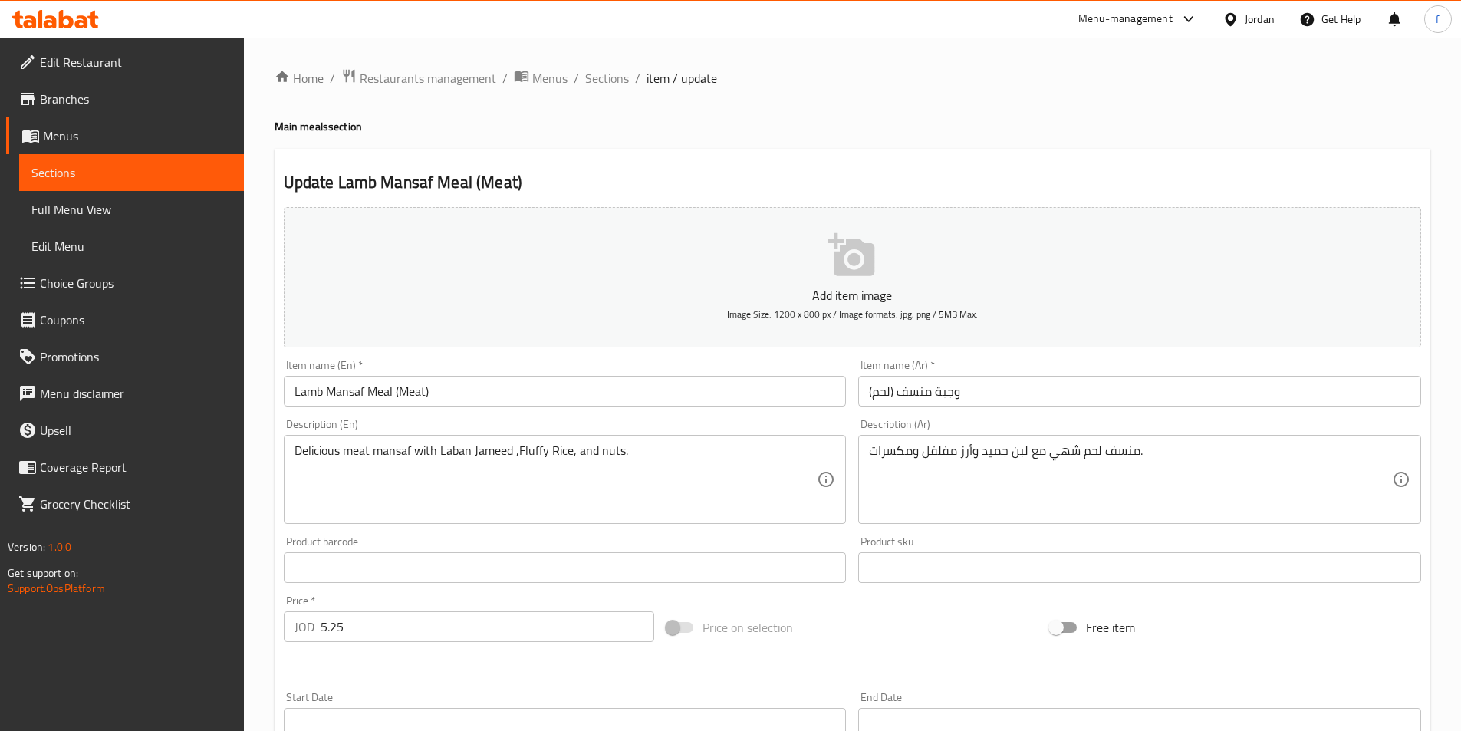
click at [305, 390] on input "Lamb Mansaf Meal (Meat)" at bounding box center [565, 391] width 563 height 31
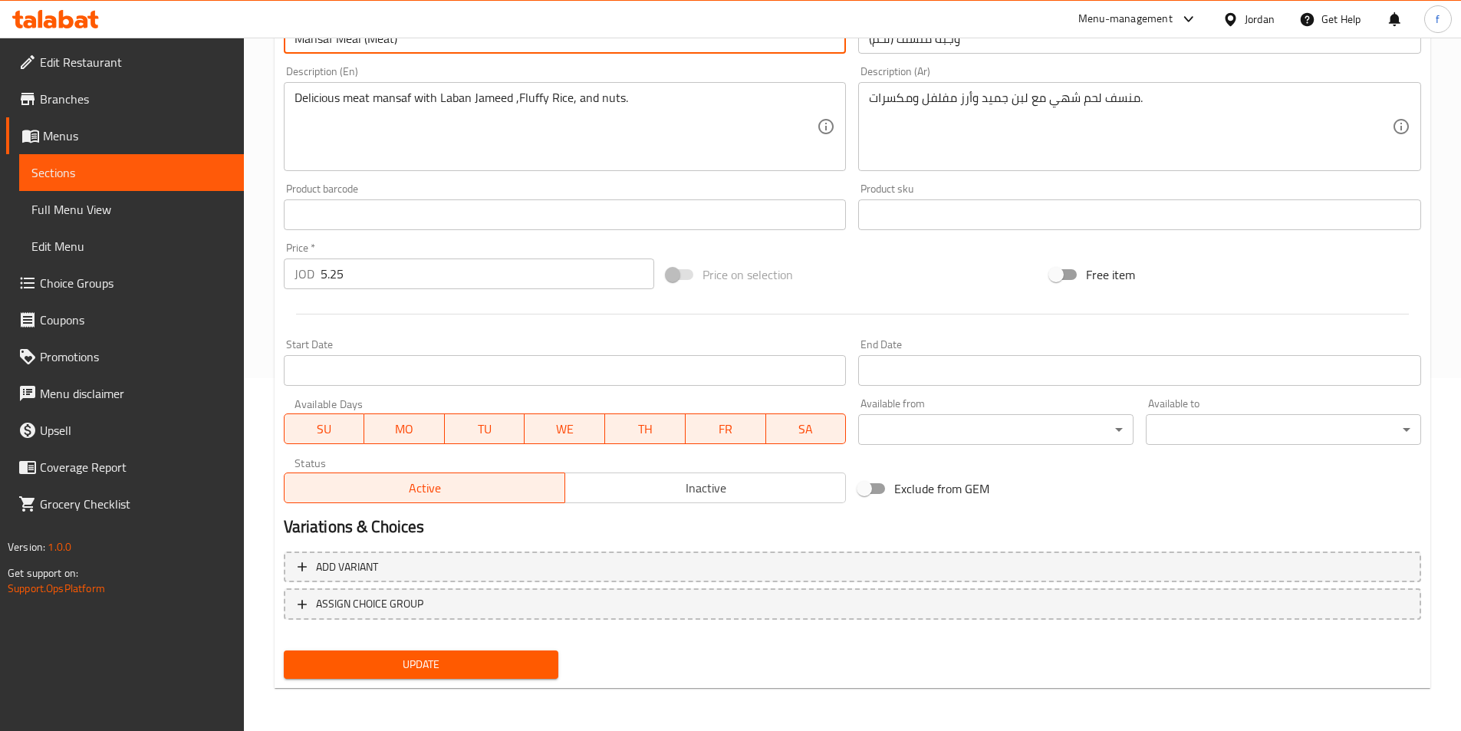
type input "Mansaf Meal (Meat)"
click at [380, 651] on button "Update" at bounding box center [421, 664] width 275 height 28
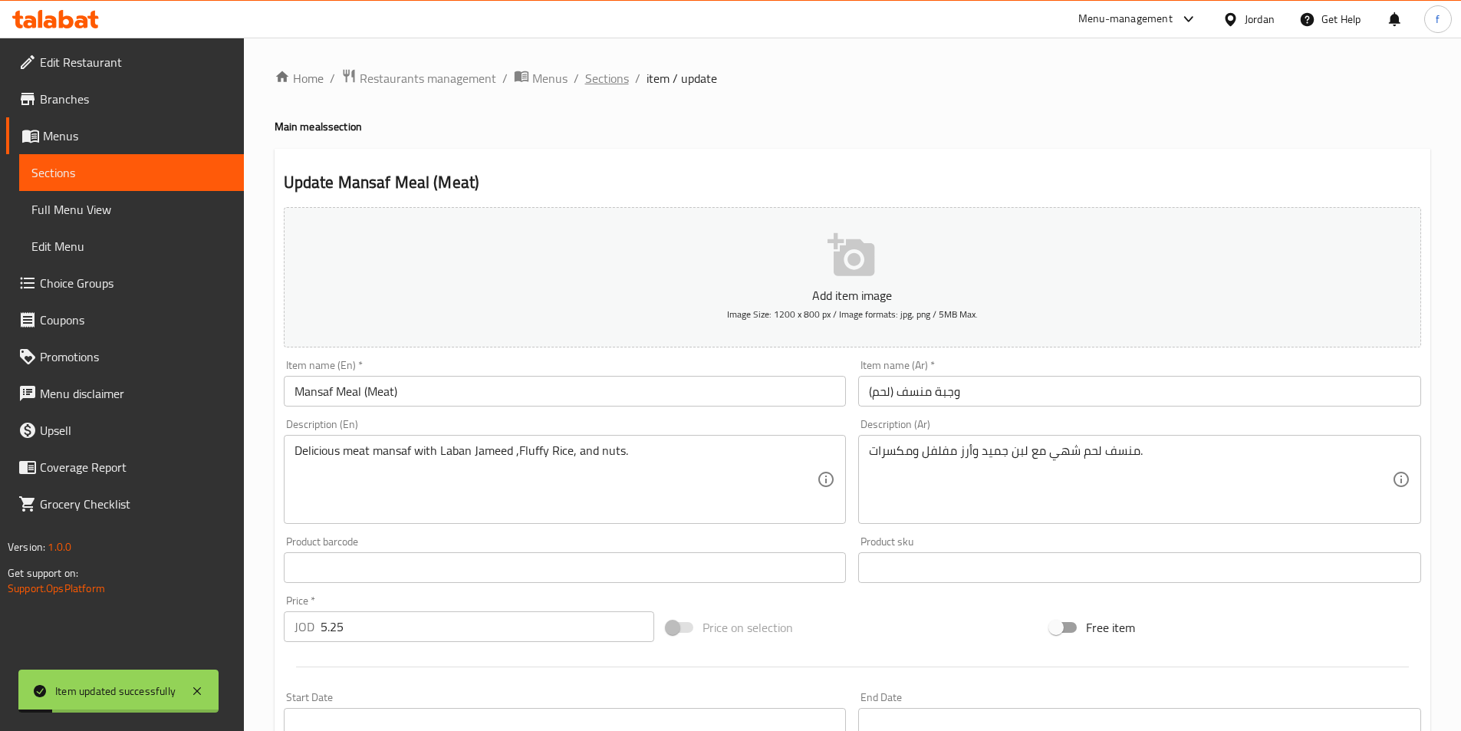
click at [613, 78] on span "Sections" at bounding box center [607, 78] width 44 height 18
